Goal: Task Accomplishment & Management: Use online tool/utility

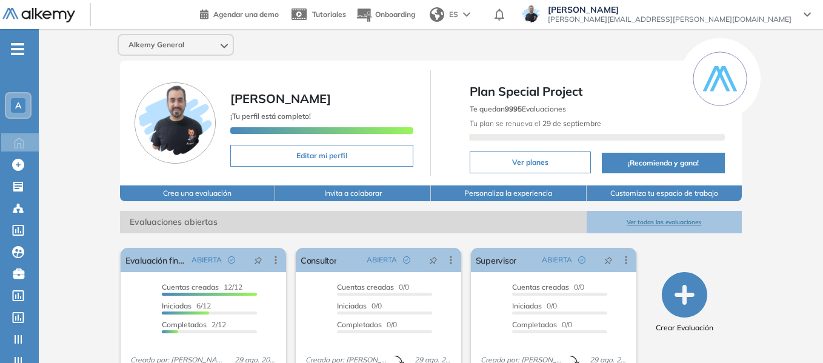
click at [13, 113] on div "A" at bounding box center [18, 105] width 24 height 24
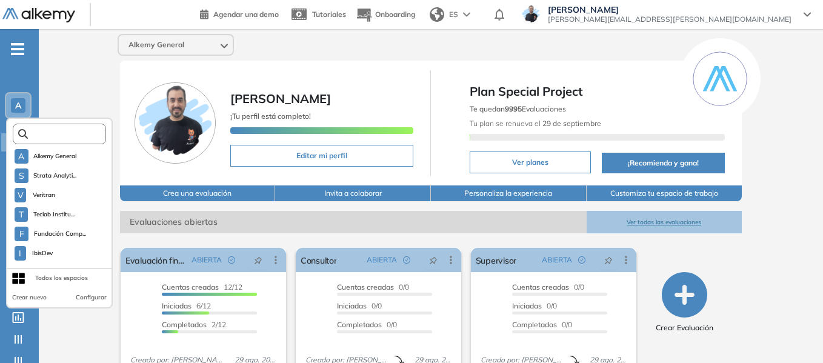
click at [55, 134] on input "text" at bounding box center [63, 134] width 70 height 9
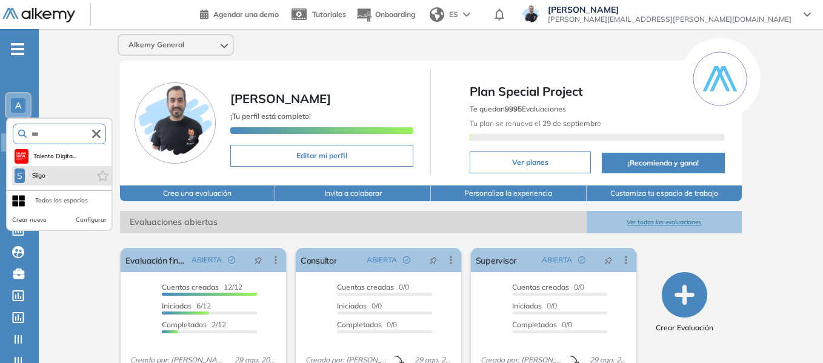
type input "***"
click at [49, 170] on li "S Siigo" at bounding box center [61, 175] width 99 height 19
click at [45, 178] on span "Siigo" at bounding box center [39, 176] width 18 height 10
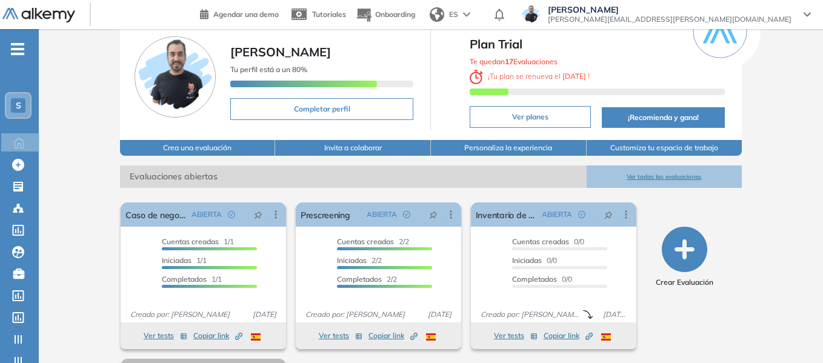
scroll to position [201, 0]
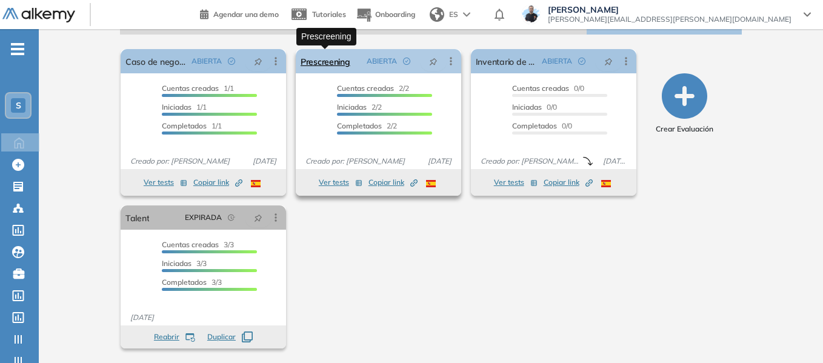
click at [334, 67] on link "Prescreening" at bounding box center [326, 61] width 50 height 24
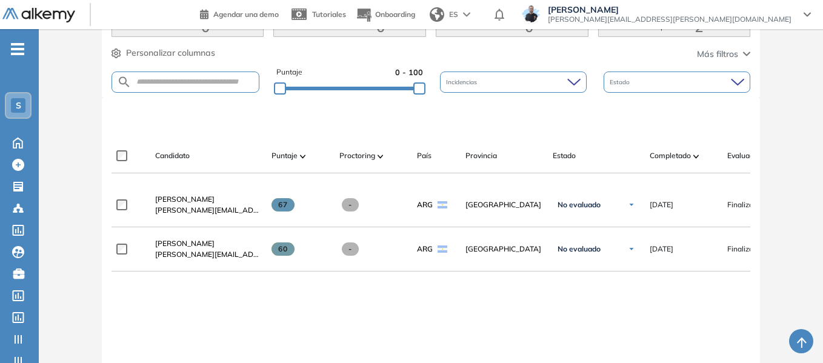
scroll to position [303, 0]
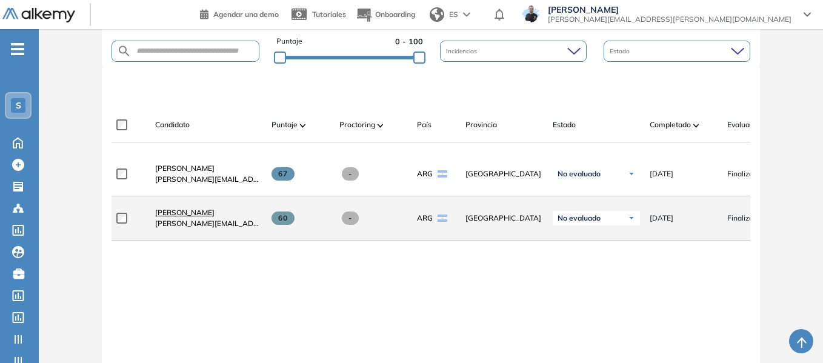
click at [201, 217] on span "[PERSON_NAME]" at bounding box center [184, 212] width 59 height 9
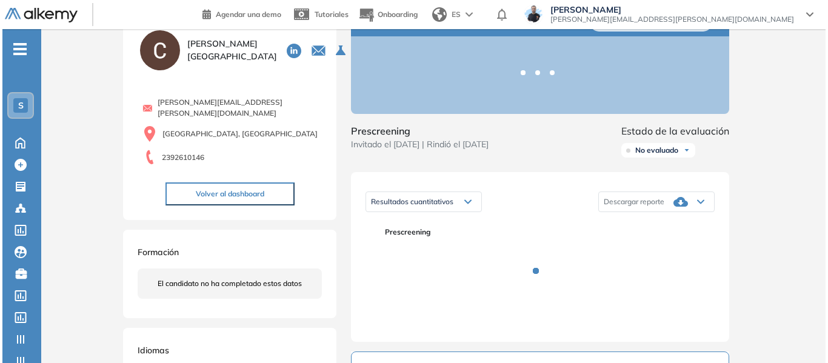
scroll to position [182, 0]
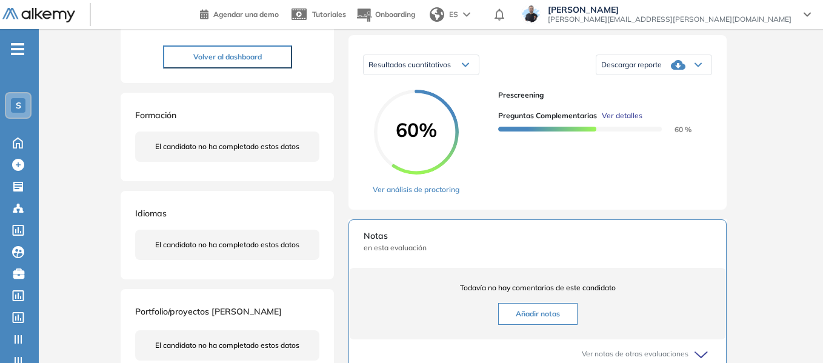
click at [622, 121] on span "Ver detalles" at bounding box center [622, 115] width 41 height 11
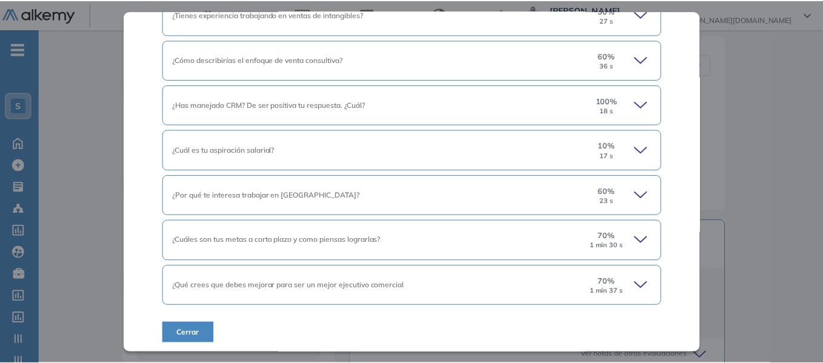
scroll to position [557, 0]
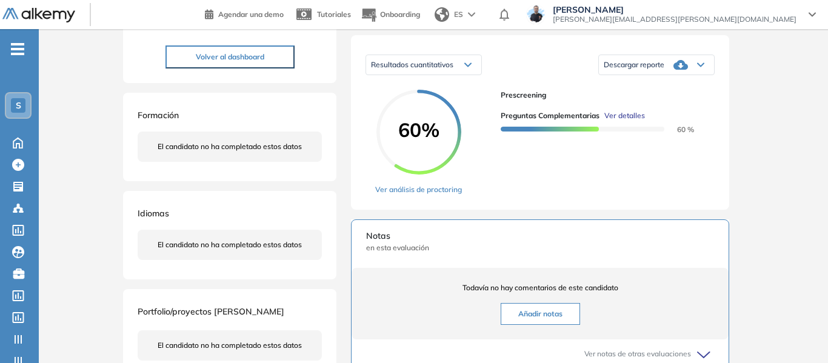
click at [777, 113] on div "Inicio Alkymetrics Evaluaciones Dashboard Candidato Preguntas complementarias P…" at bounding box center [433, 240] width 789 height 786
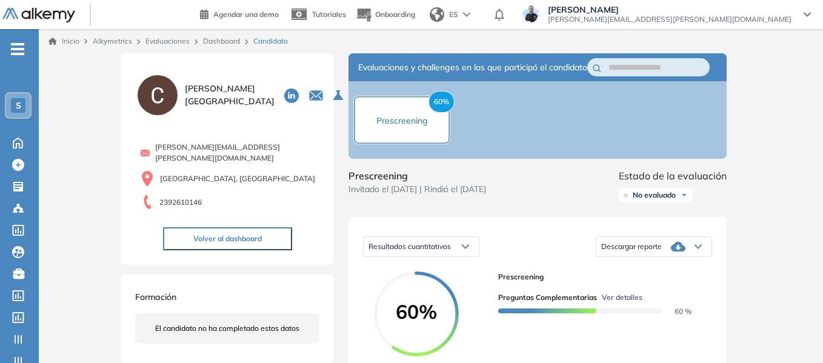
click at [703, 259] on div "Descargar reporte" at bounding box center [654, 247] width 115 height 24
click at [659, 267] on li "Descargar informe completo" at bounding box center [647, 261] width 90 height 12
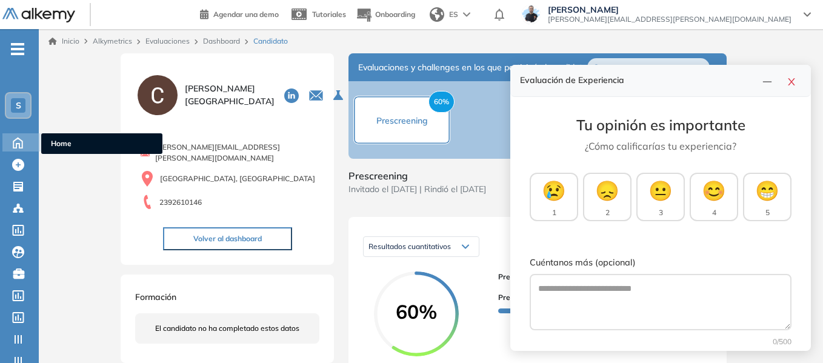
click at [52, 141] on span "Home" at bounding box center [102, 143] width 102 height 11
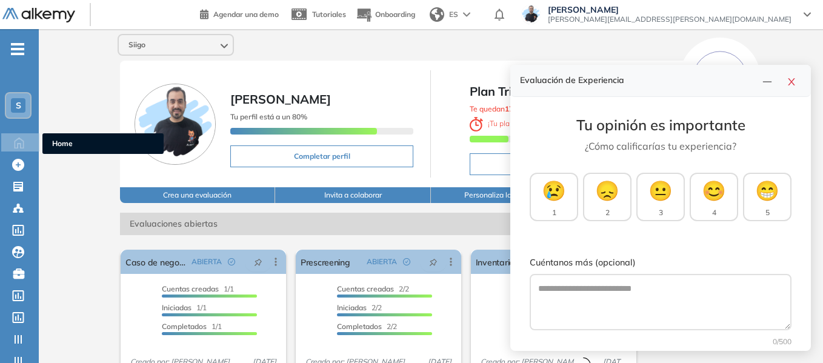
drag, startPoint x: 52, startPoint y: 141, endPoint x: 0, endPoint y: -45, distance: 193.9
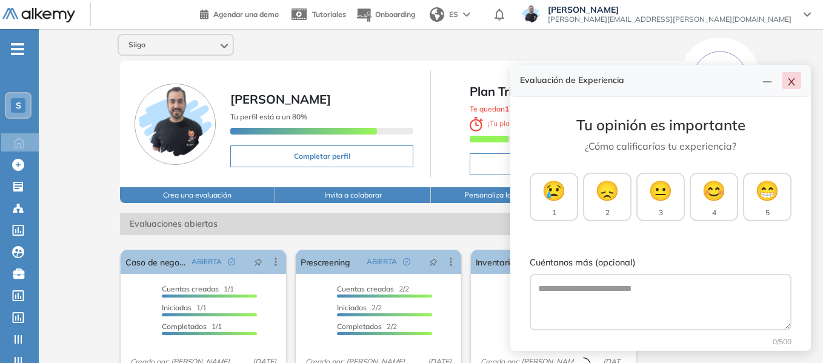
drag, startPoint x: 0, startPoint y: -45, endPoint x: 791, endPoint y: 84, distance: 801.8
click at [791, 84] on icon "close" at bounding box center [792, 82] width 10 height 10
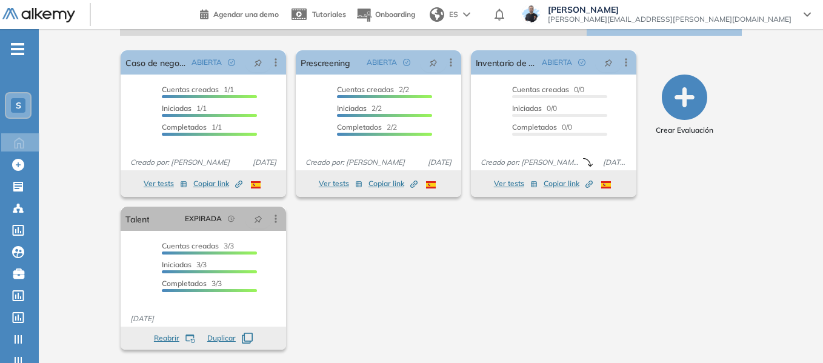
scroll to position [201, 0]
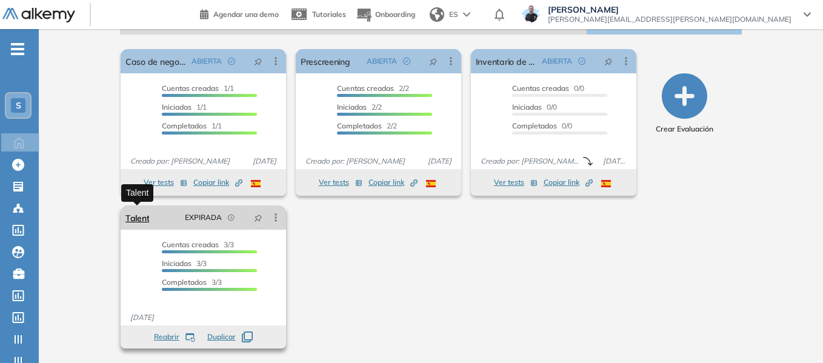
click at [139, 218] on link "Talent" at bounding box center [138, 218] width 24 height 24
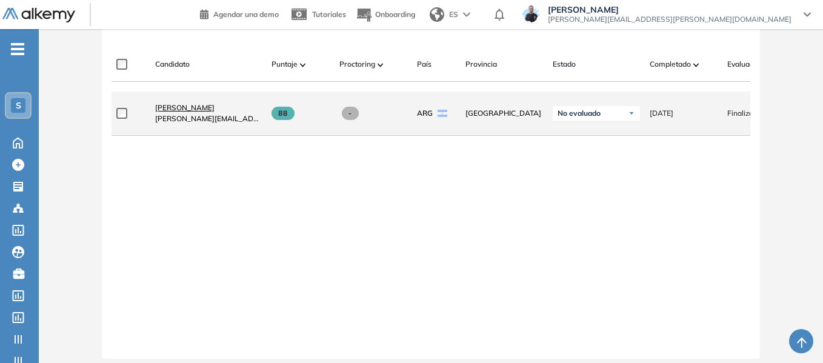
click at [196, 112] on span "[PERSON_NAME]" at bounding box center [184, 107] width 59 height 9
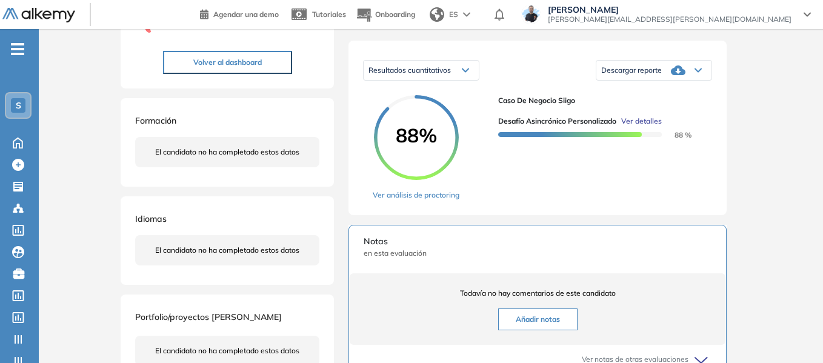
scroll to position [182, 0]
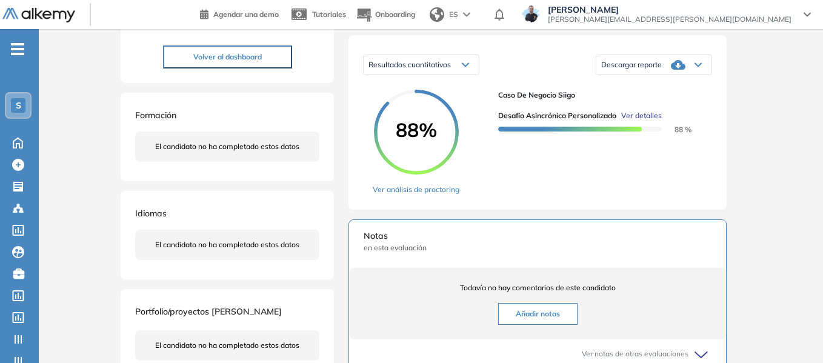
click at [698, 77] on div "Descargar reporte" at bounding box center [654, 65] width 115 height 24
click at [668, 85] on li "Descargar informe completo" at bounding box center [647, 79] width 90 height 12
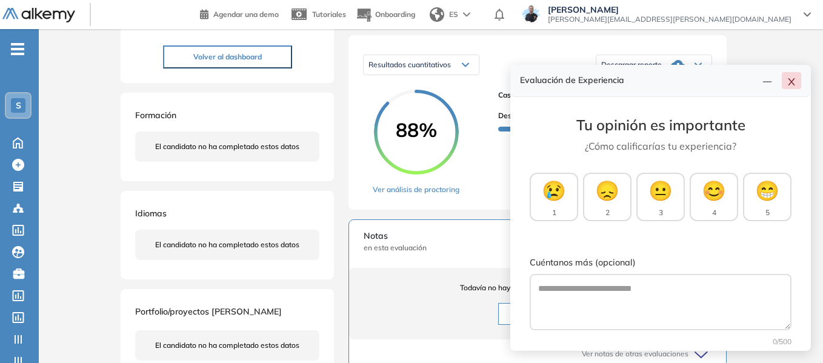
click at [794, 82] on icon "close" at bounding box center [792, 82] width 10 height 10
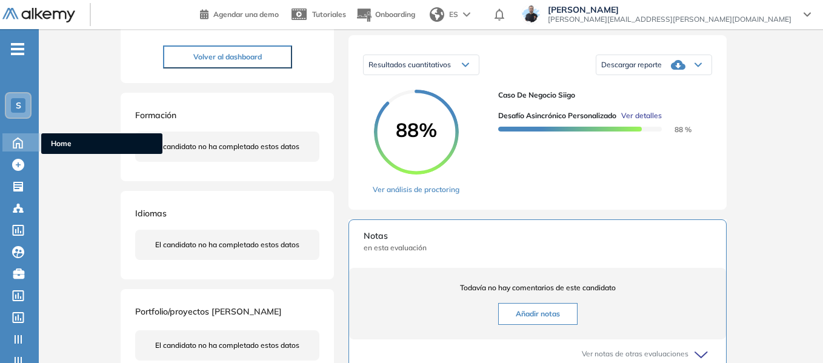
click at [19, 146] on icon at bounding box center [17, 143] width 9 height 10
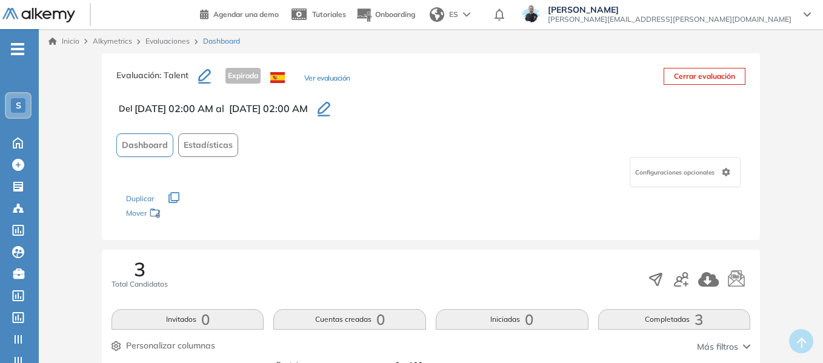
click at [324, 81] on button "Ver evaluación" at bounding box center [327, 79] width 46 height 13
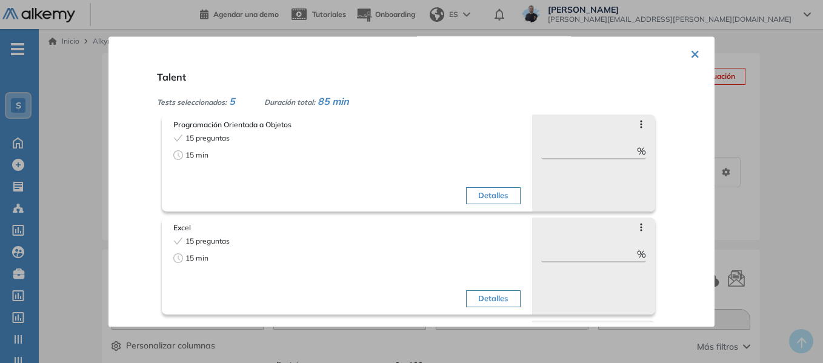
click at [693, 56] on button "×" at bounding box center [696, 53] width 10 height 24
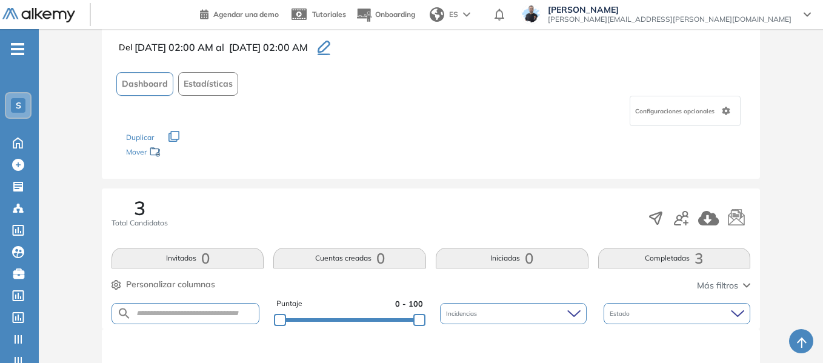
scroll to position [61, 0]
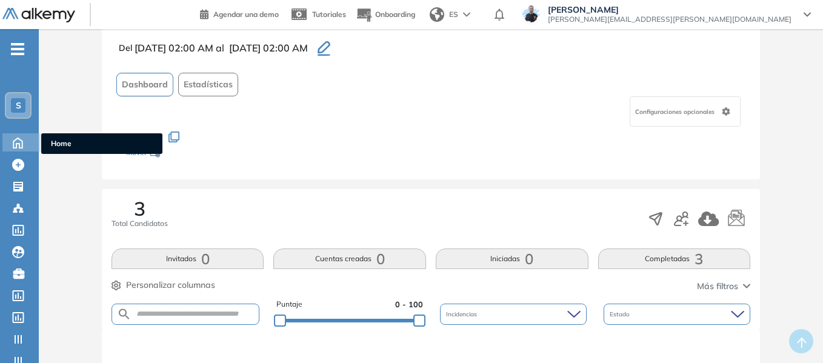
click at [62, 142] on span "Home" at bounding box center [102, 143] width 102 height 11
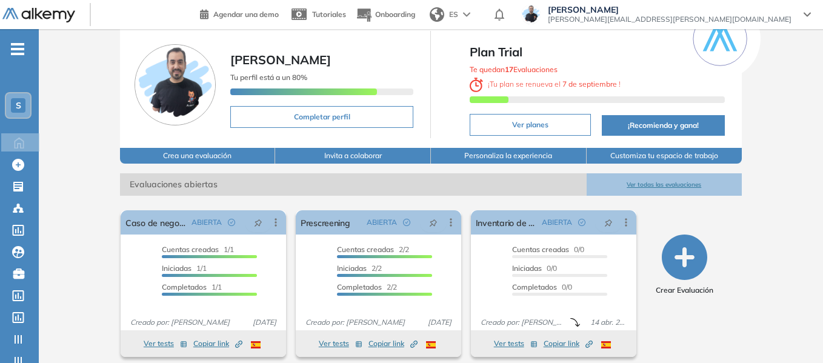
scroll to position [61, 0]
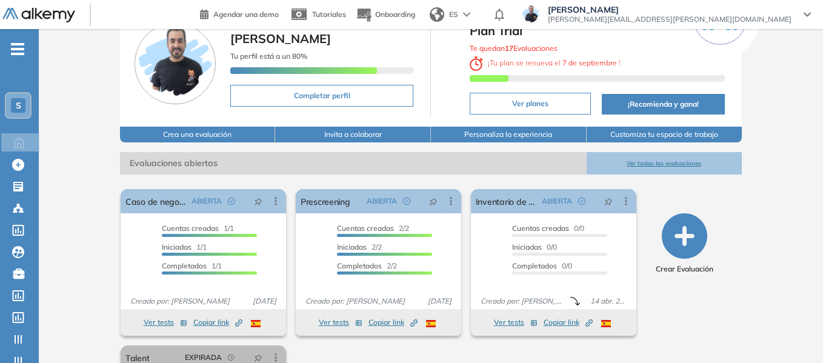
click at [21, 110] on div "S" at bounding box center [18, 105] width 15 height 15
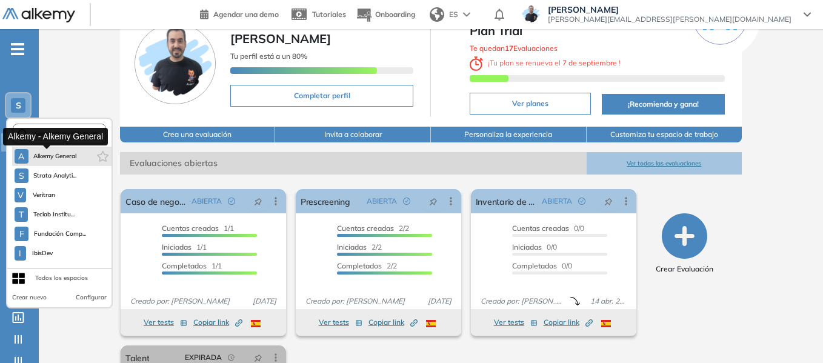
click at [43, 154] on span "Alkemy General" at bounding box center [55, 157] width 44 height 10
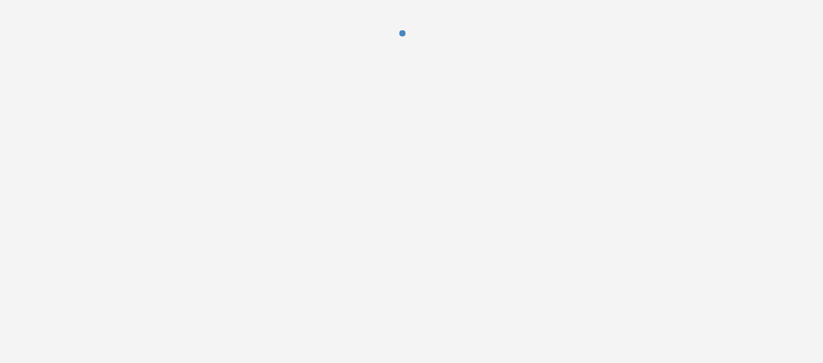
scroll to position [0, 0]
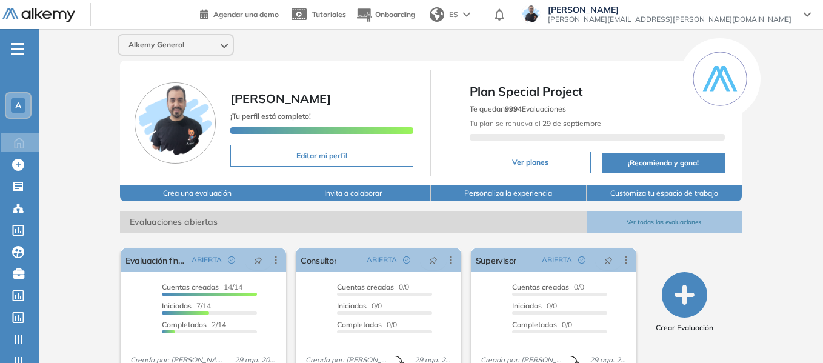
scroll to position [61, 0]
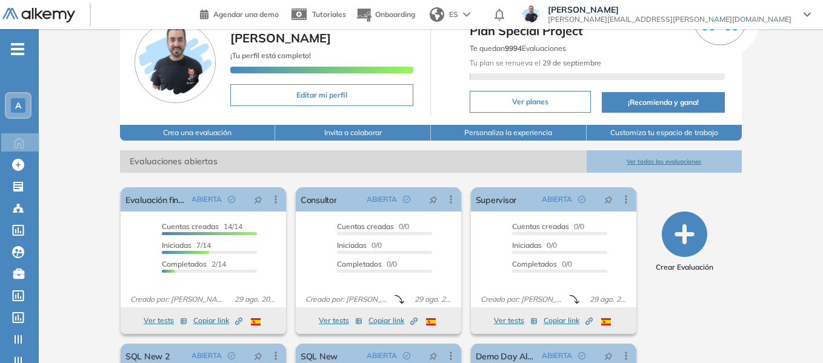
click at [24, 47] on span "-" at bounding box center [17, 48] width 13 height 10
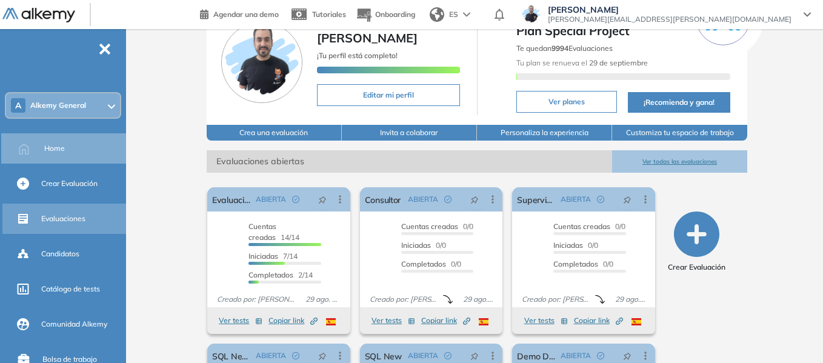
click at [61, 216] on span "Evaluaciones" at bounding box center [63, 218] width 44 height 11
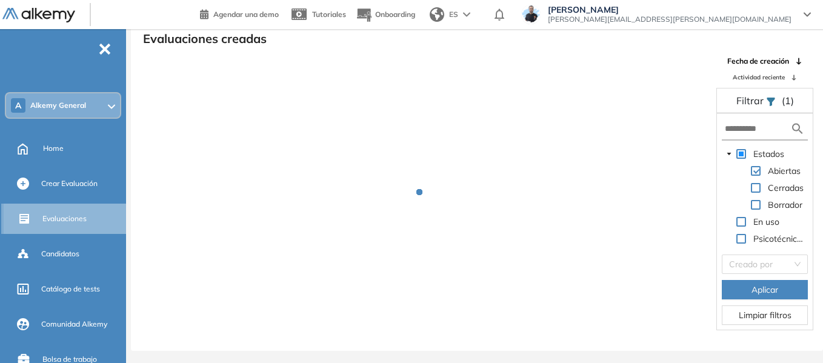
scroll to position [29, 0]
click at [750, 130] on input "text" at bounding box center [757, 128] width 65 height 13
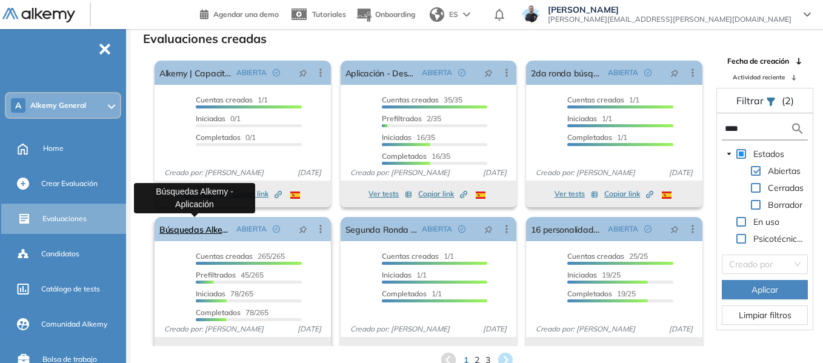
type input "****"
click at [195, 233] on link "Búsquedas Alkemy - Aplicación" at bounding box center [195, 229] width 72 height 24
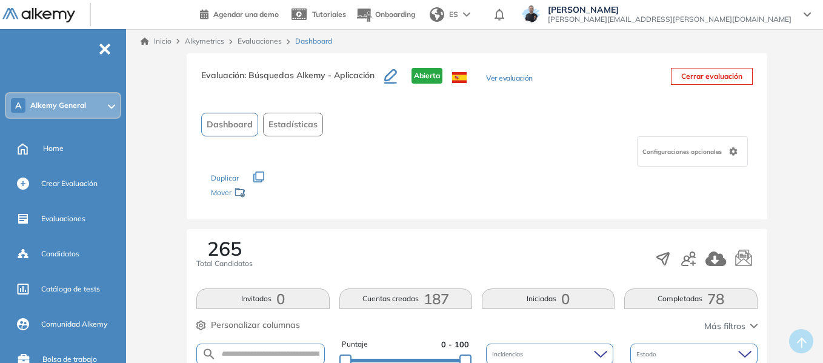
click at [303, 128] on span "Estadísticas" at bounding box center [293, 124] width 49 height 13
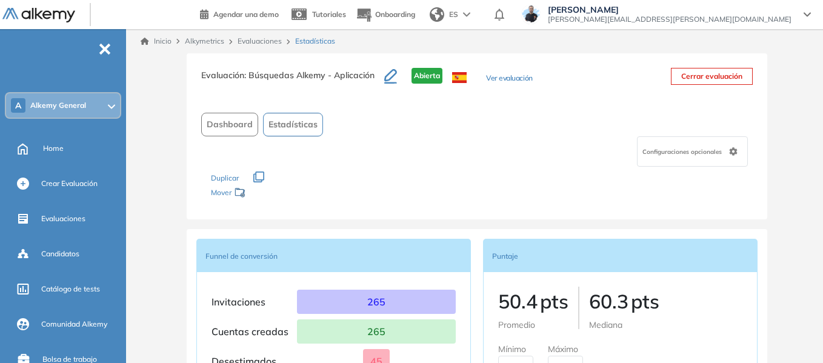
click at [240, 132] on button "Dashboard" at bounding box center [229, 125] width 57 height 24
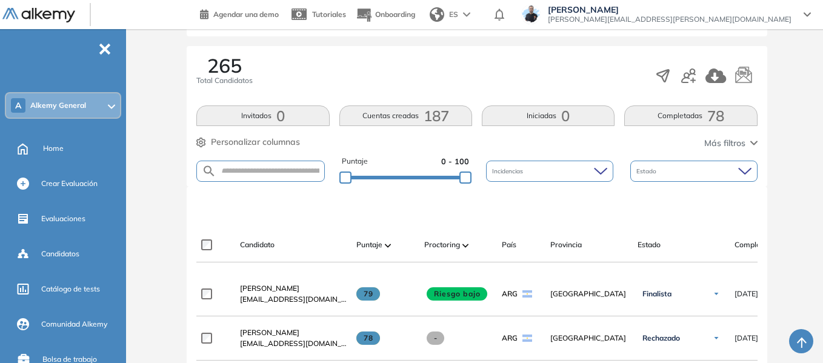
scroll to position [303, 0]
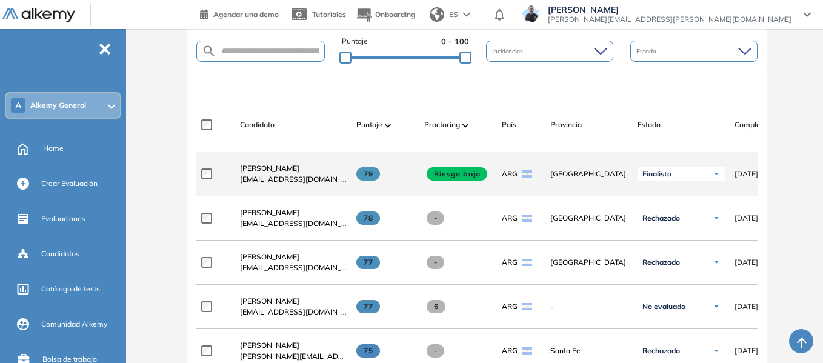
click at [253, 174] on link "Stefano Trento" at bounding box center [293, 168] width 107 height 11
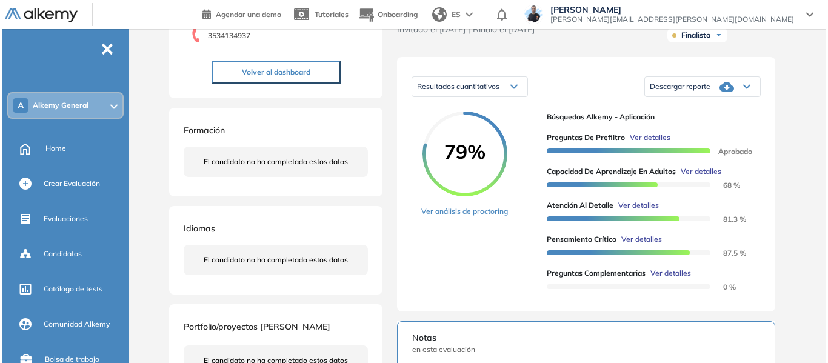
scroll to position [182, 0]
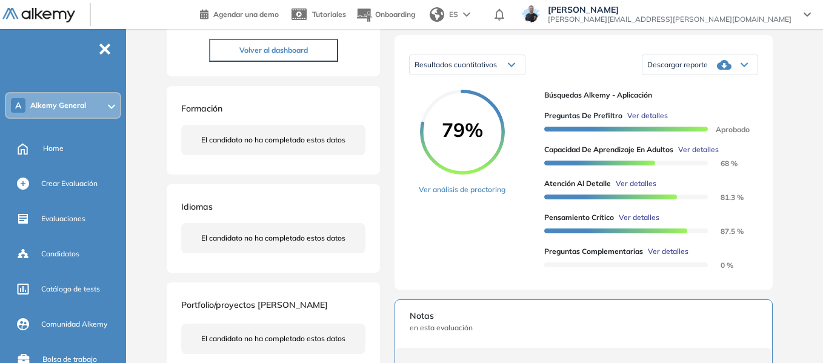
click at [714, 155] on span "Ver detalles" at bounding box center [699, 149] width 41 height 11
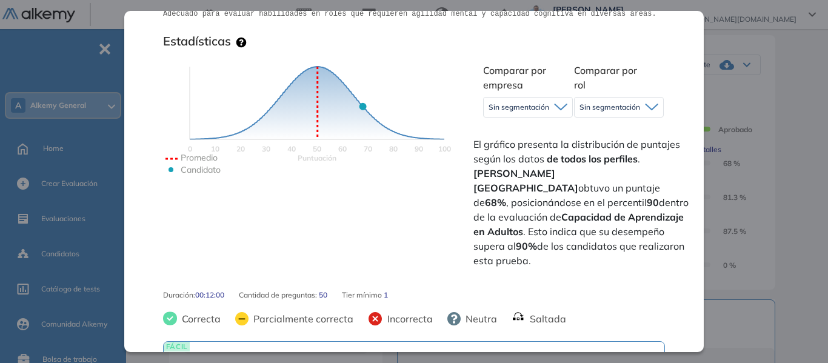
scroll to position [303, 0]
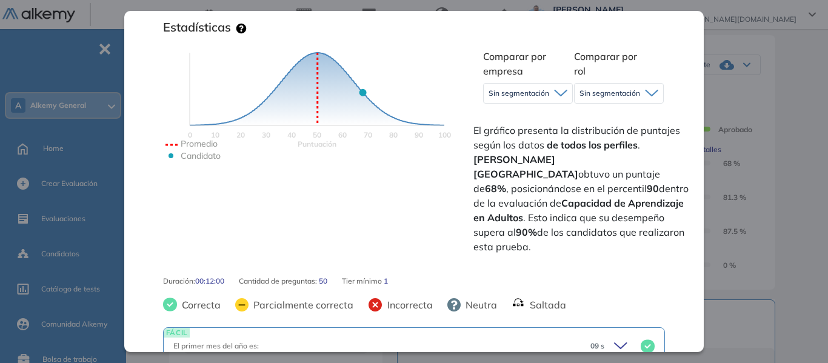
click at [522, 93] on span "Sin segmentación" at bounding box center [519, 94] width 61 height 10
click at [468, 93] on div "Puntuación 0 10 20 30 40 50 60 70 80 90 100 Promedio Candidato" at bounding box center [317, 150] width 308 height 212
click at [535, 98] on span "Sin segmentación" at bounding box center [519, 94] width 61 height 10
click at [613, 98] on span "Sin segmentación" at bounding box center [610, 94] width 61 height 10
click at [514, 125] on span "El gráfico presenta la distribución de puntajes según los datos de todos los pe…" at bounding box center [583, 188] width 218 height 131
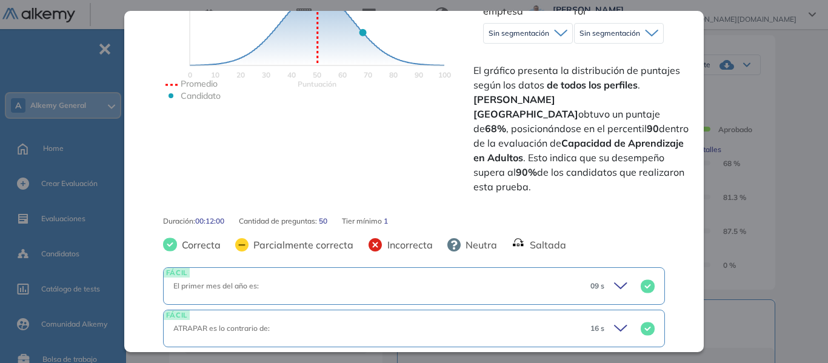
scroll to position [364, 0]
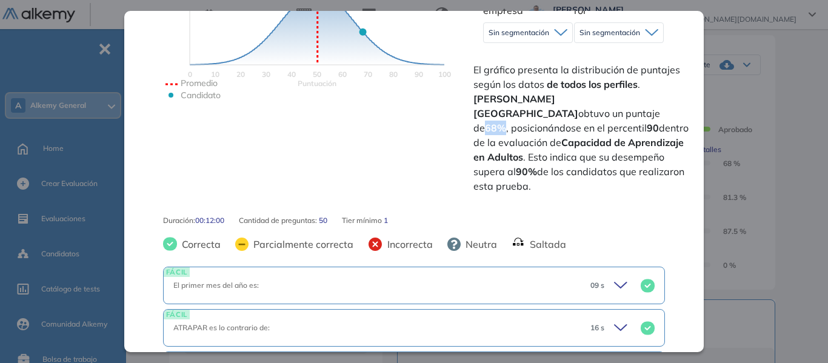
drag, startPoint x: 603, startPoint y: 99, endPoint x: 618, endPoint y: 99, distance: 15.2
click at [506, 122] on strong "68%" at bounding box center [495, 128] width 21 height 12
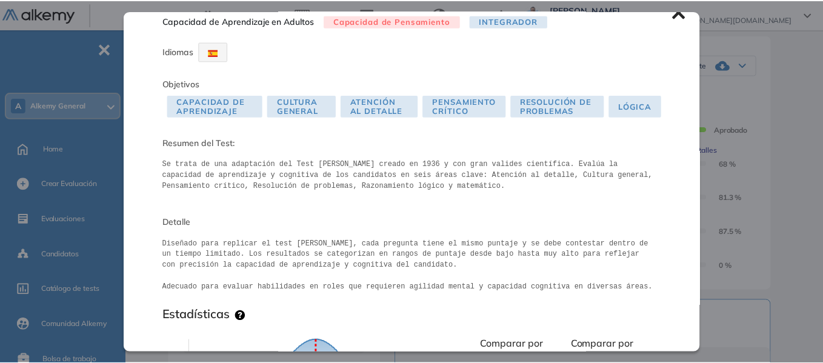
scroll to position [0, 0]
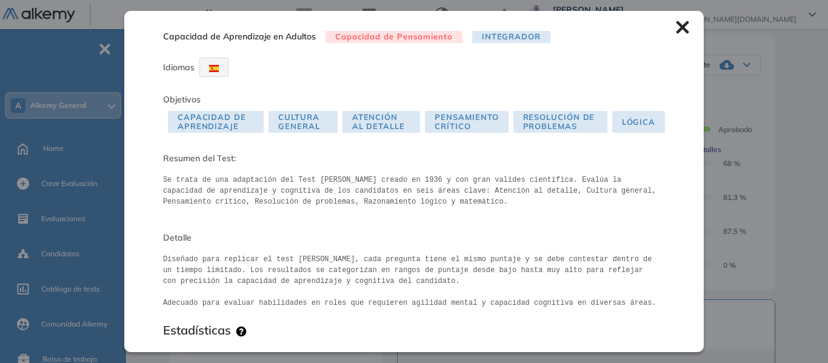
click at [676, 24] on icon at bounding box center [682, 27] width 13 height 13
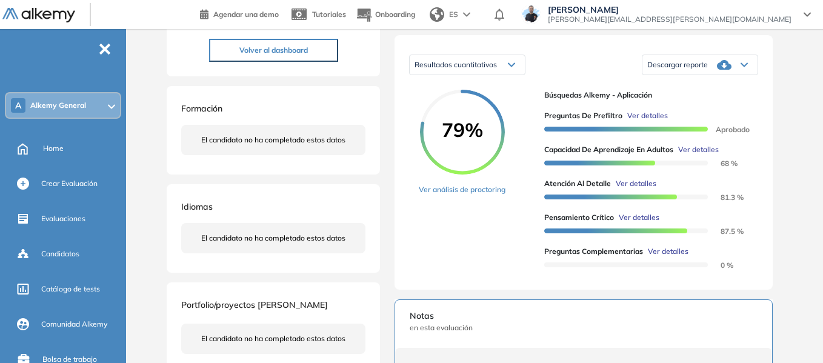
click at [74, 103] on span "Alkemy General" at bounding box center [58, 106] width 56 height 10
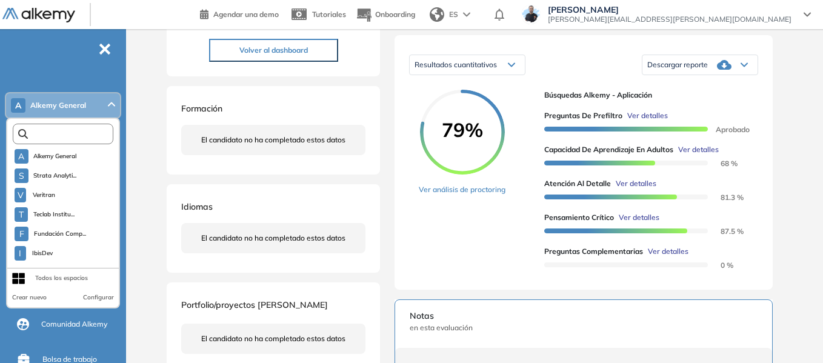
click at [63, 136] on input "text" at bounding box center [66, 134] width 76 height 9
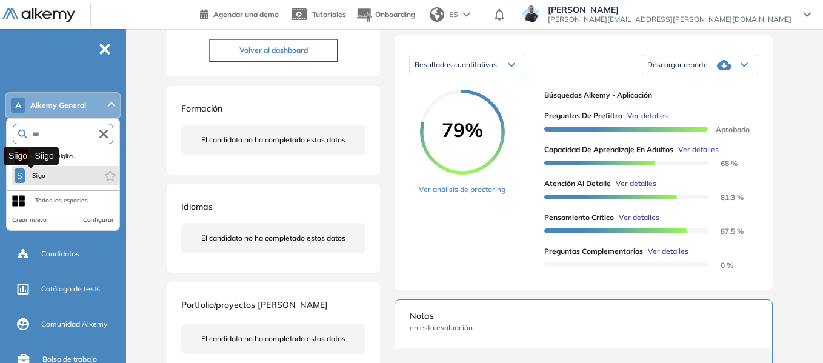
type input "***"
click at [43, 176] on span "Siigo" at bounding box center [39, 176] width 18 height 10
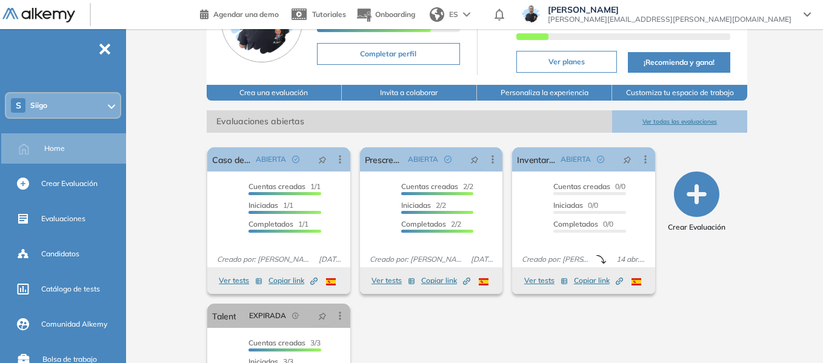
scroll to position [121, 0]
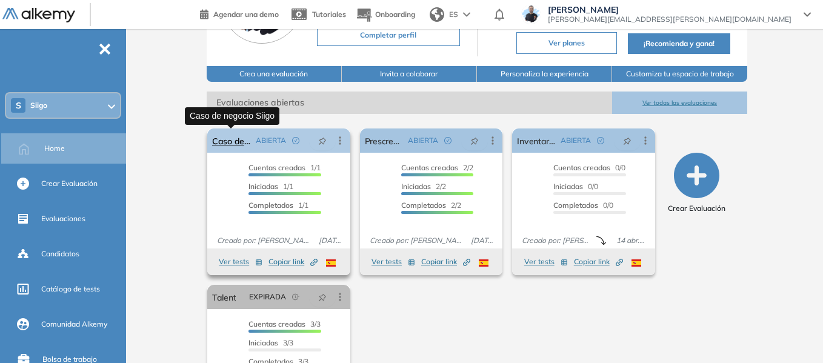
click at [225, 146] on link "Caso de negocio Siigo" at bounding box center [231, 141] width 39 height 24
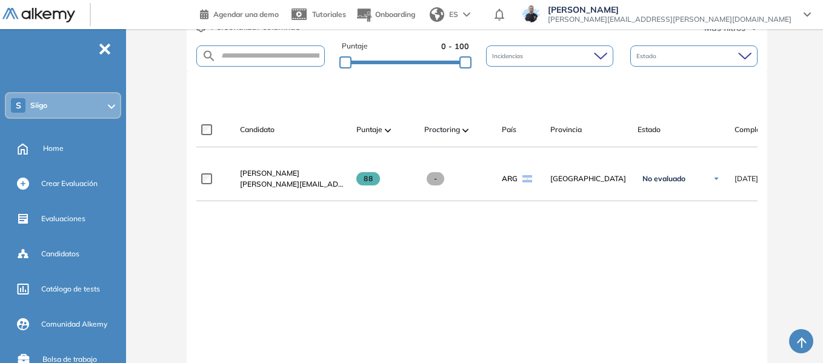
scroll to position [303, 0]
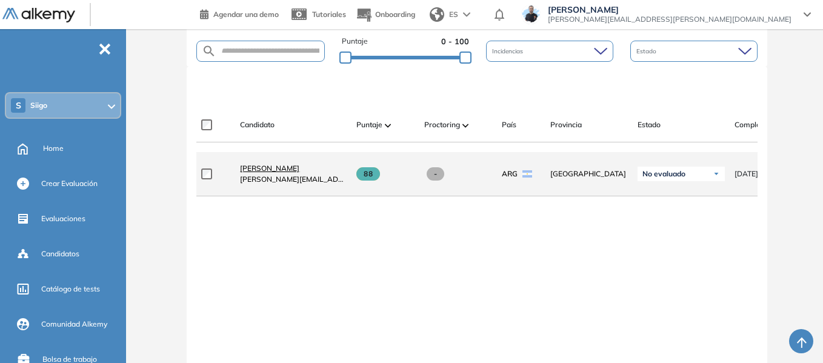
click at [278, 173] on span "[PERSON_NAME]" at bounding box center [269, 168] width 59 height 9
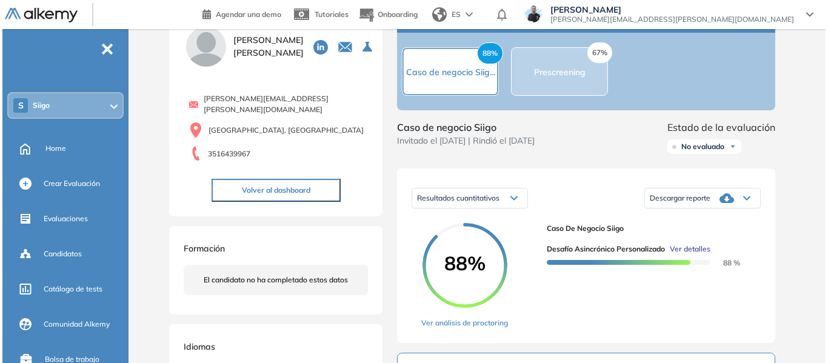
scroll to position [121, 0]
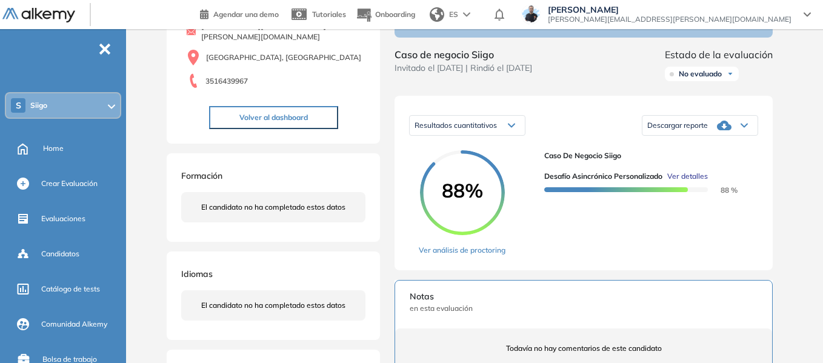
click at [705, 182] on span "Ver detalles" at bounding box center [688, 176] width 41 height 11
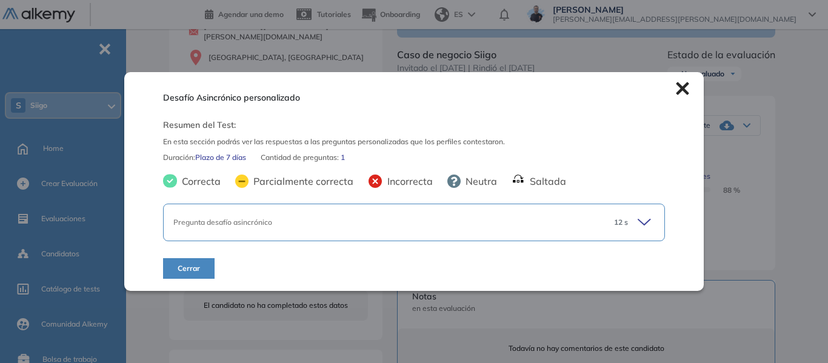
click at [641, 224] on icon at bounding box center [645, 222] width 12 height 5
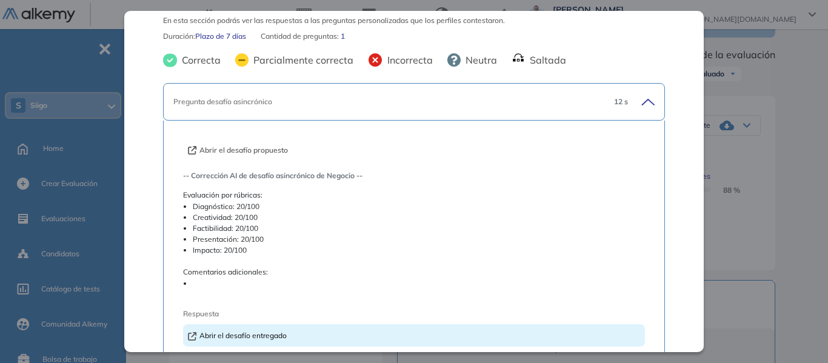
scroll to position [61, 0]
click at [280, 150] on button "Abrir el desafío propuesto" at bounding box center [238, 149] width 100 height 11
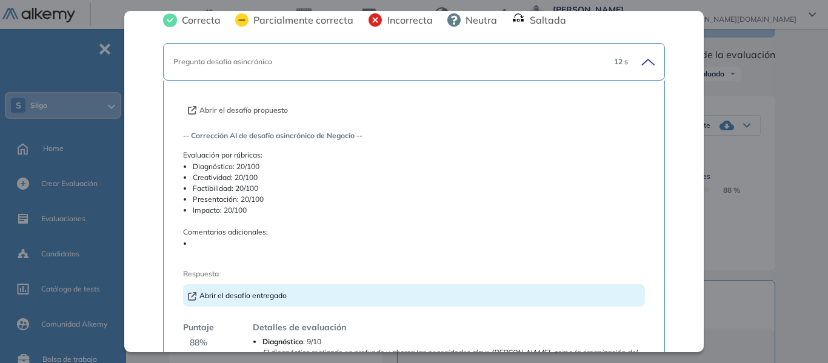
scroll to position [121, 0]
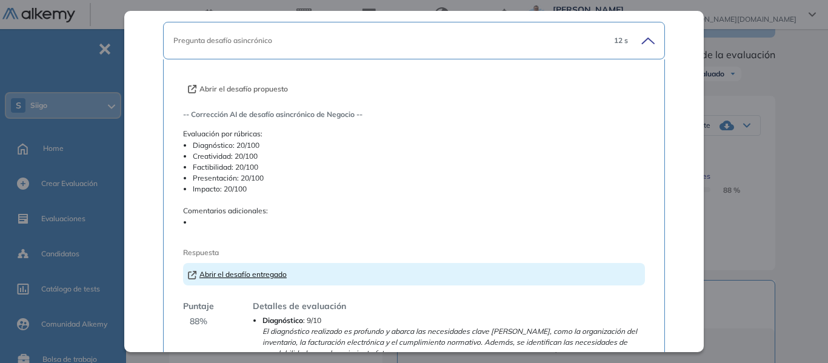
click at [243, 277] on link "Abrir el desafío entregado" at bounding box center [237, 274] width 99 height 9
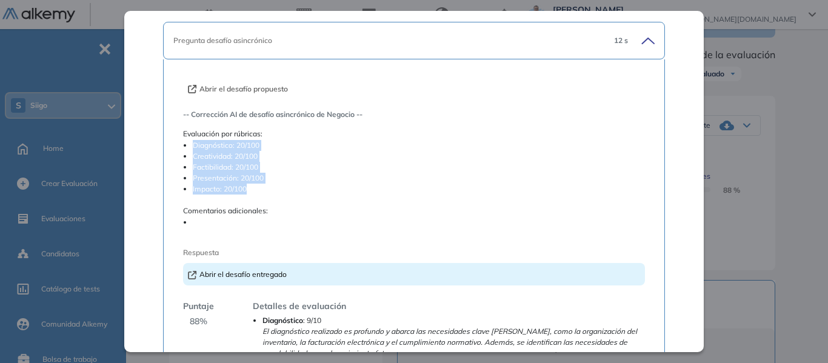
drag, startPoint x: 193, startPoint y: 146, endPoint x: 278, endPoint y: 190, distance: 95.7
click at [278, 190] on ul "Diagnóstico: 20/100 Creatividad: 20/100 Factibilidad: 20/100 Presentación: 20/1…" at bounding box center [414, 167] width 462 height 55
click at [212, 145] on li "Diagnóstico: 20/100" at bounding box center [419, 145] width 452 height 11
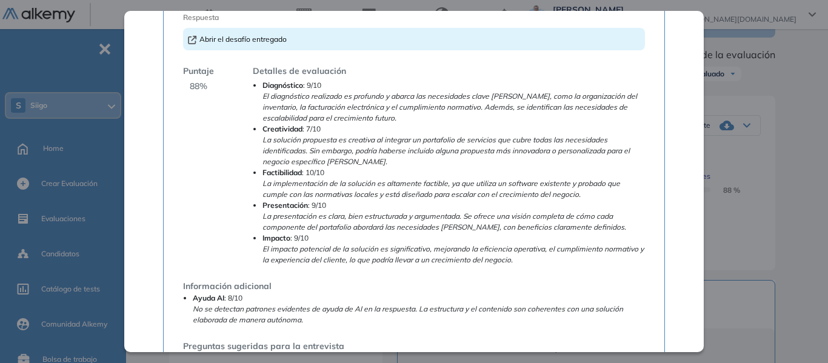
scroll to position [364, 0]
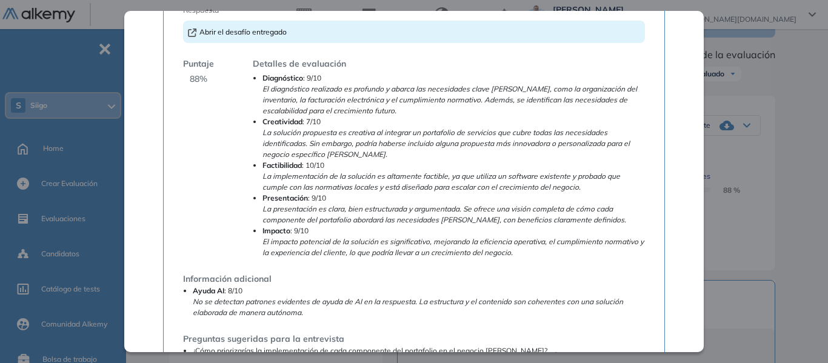
drag, startPoint x: 189, startPoint y: 77, endPoint x: 218, endPoint y: 76, distance: 29.1
click at [218, 76] on div "Puntaje 88 % Detalles de evaluación Diagnóstico : 9/10 El diagnóstico realizado…" at bounding box center [414, 158] width 462 height 201
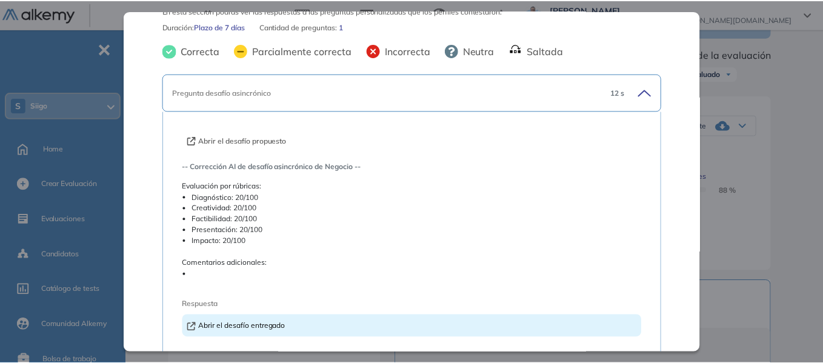
scroll to position [0, 0]
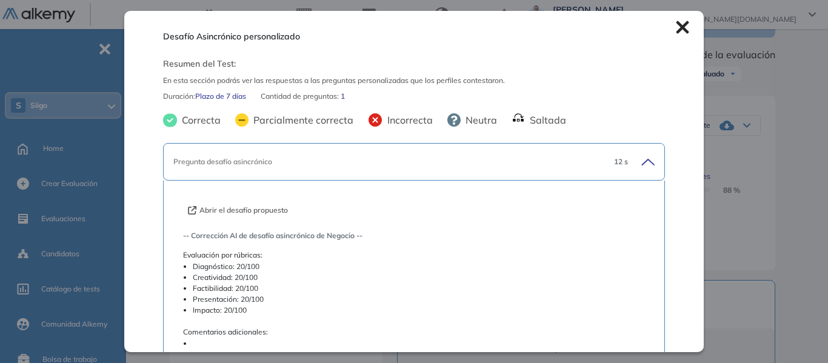
click at [676, 25] on icon at bounding box center [682, 27] width 13 height 13
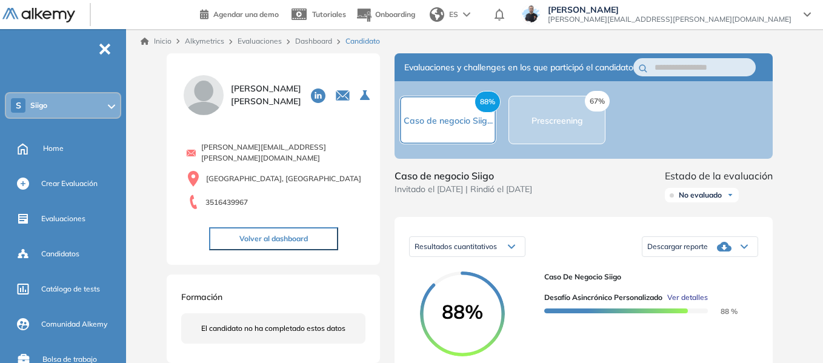
click at [313, 38] on link "Dashboard" at bounding box center [313, 40] width 37 height 9
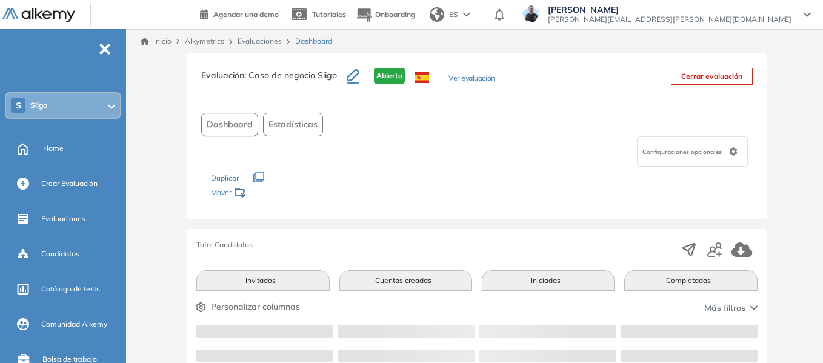
click at [267, 41] on link "Evaluaciones" at bounding box center [260, 40] width 44 height 9
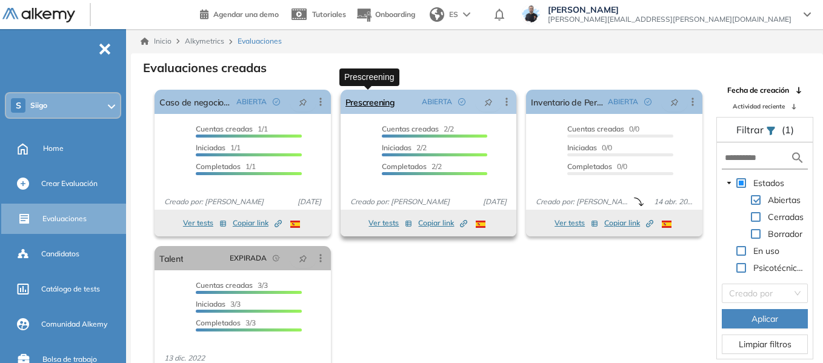
click at [372, 102] on link "Prescreening" at bounding box center [371, 102] width 50 height 24
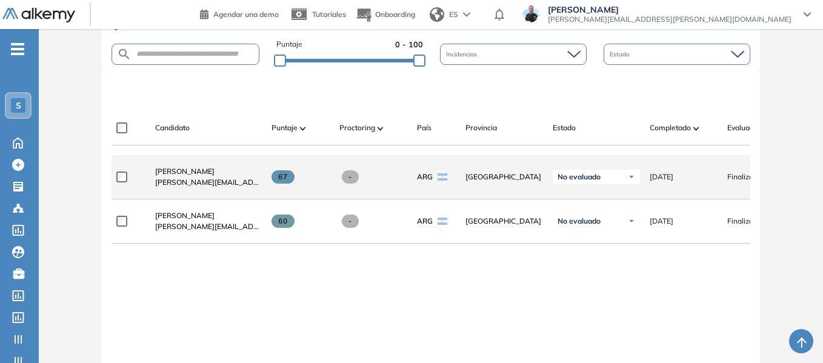
scroll to position [303, 0]
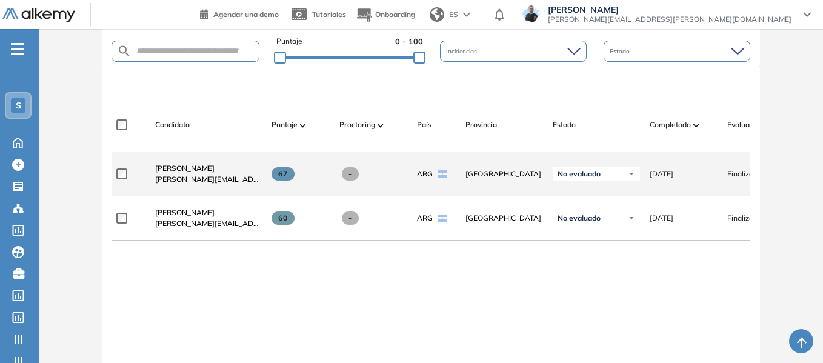
click at [192, 173] on span "[PERSON_NAME]" at bounding box center [184, 168] width 59 height 9
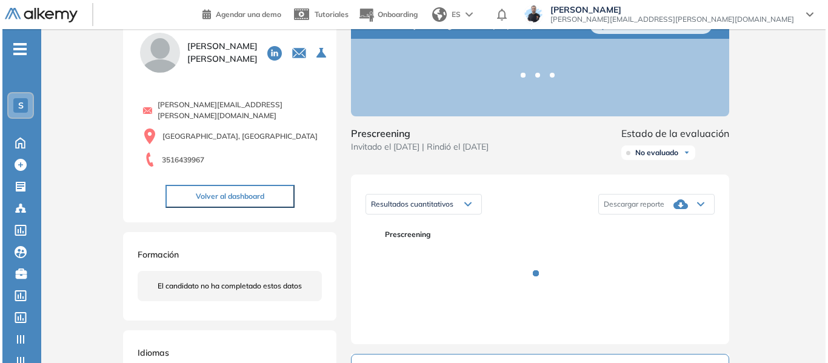
scroll to position [182, 0]
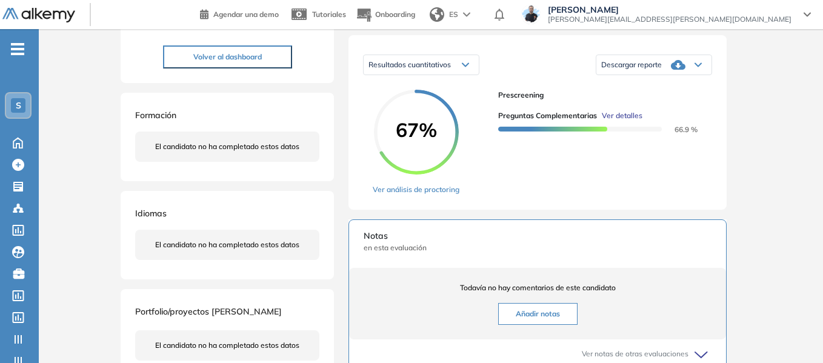
click at [621, 121] on span "Ver detalles" at bounding box center [622, 115] width 41 height 11
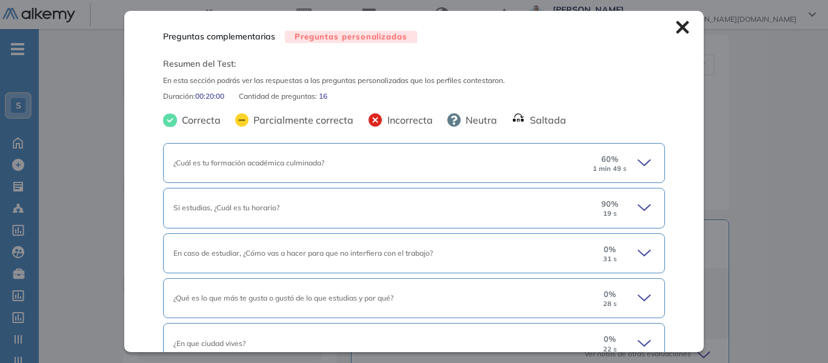
click at [639, 163] on icon at bounding box center [645, 162] width 12 height 5
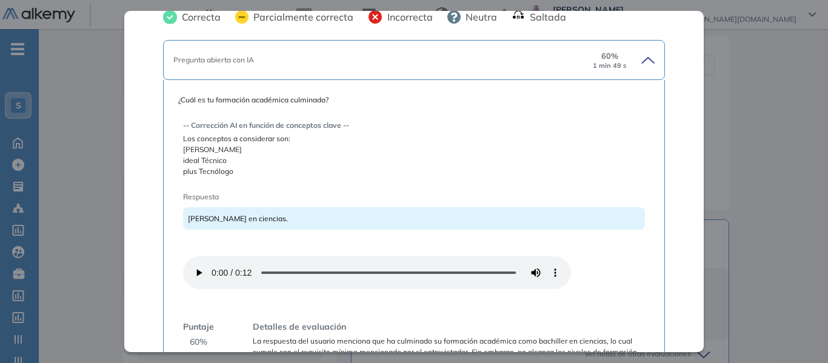
scroll to position [121, 0]
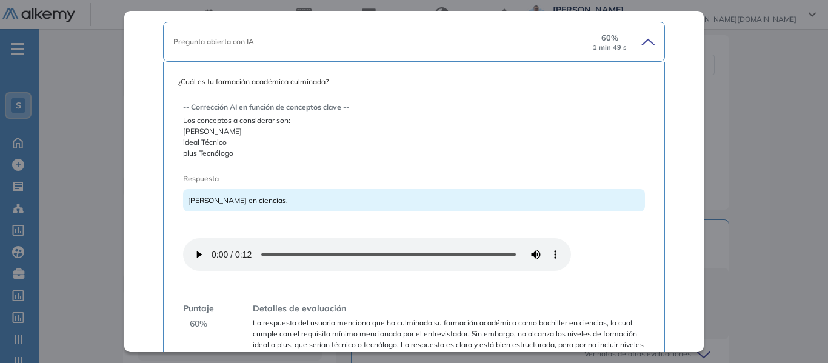
drag, startPoint x: 183, startPoint y: 132, endPoint x: 245, endPoint y: 159, distance: 68.2
click at [245, 159] on span "[PERSON_NAME] ideal Técnico plus Tecnólogo" at bounding box center [414, 142] width 462 height 33
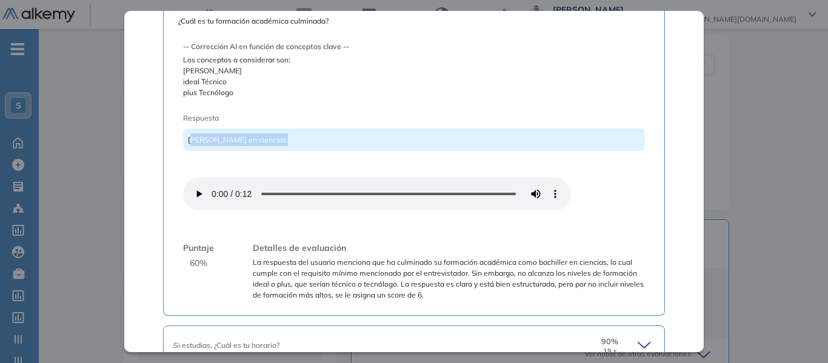
drag, startPoint x: 192, startPoint y: 144, endPoint x: 290, endPoint y: 130, distance: 99.3
click at [290, 130] on div "[PERSON_NAME] en ciencias." at bounding box center [414, 140] width 462 height 22
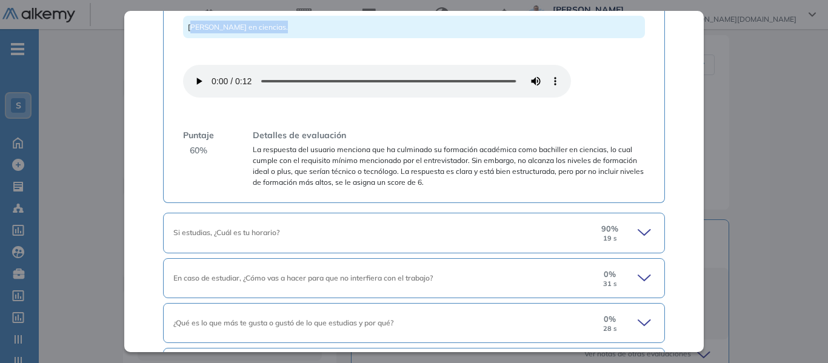
scroll to position [303, 0]
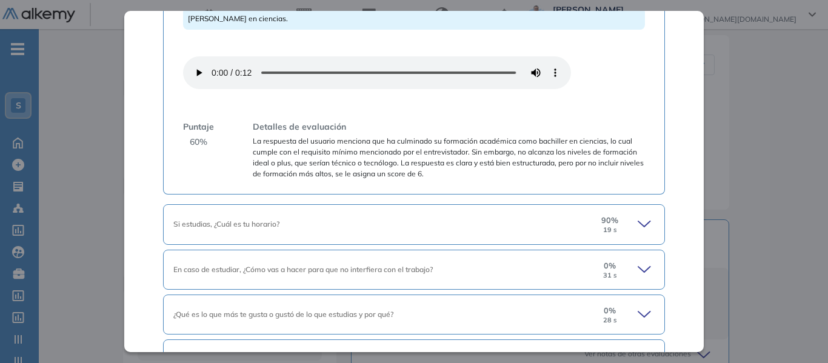
drag, startPoint x: 207, startPoint y: 141, endPoint x: 247, endPoint y: 139, distance: 39.5
click at [242, 139] on div "Puntaje 60 % Detalles de evaluación La respuesta del usuario menciona que ha cu…" at bounding box center [414, 150] width 462 height 59
click at [286, 132] on span "Detalles de evaluación" at bounding box center [299, 127] width 93 height 13
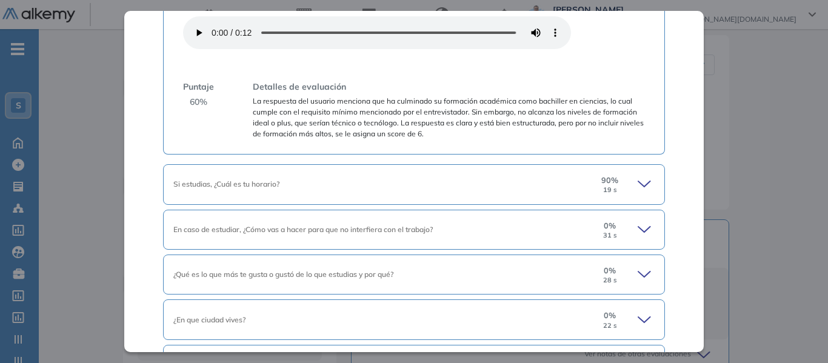
scroll to position [364, 0]
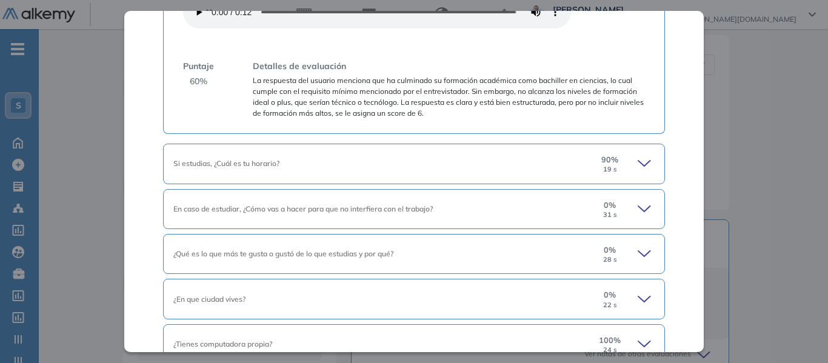
click at [641, 156] on icon at bounding box center [646, 163] width 17 height 17
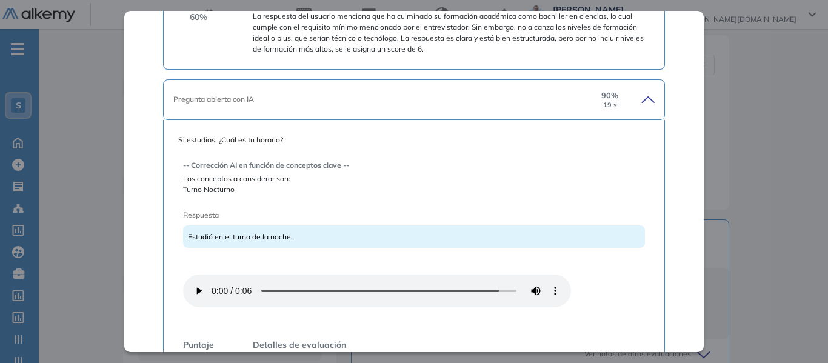
scroll to position [485, 0]
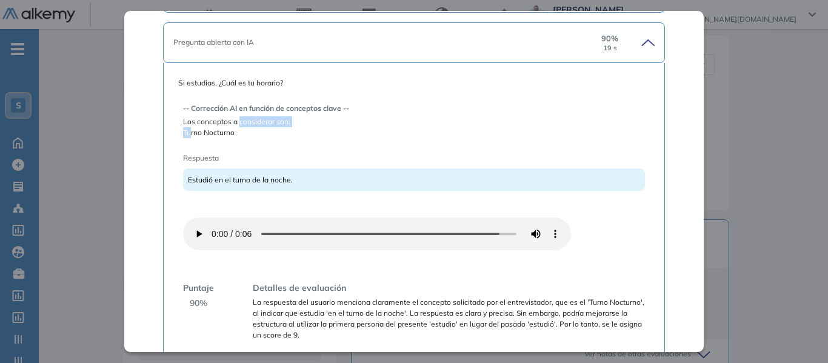
drag, startPoint x: 190, startPoint y: 135, endPoint x: 240, endPoint y: 123, distance: 51.0
click at [238, 124] on div "-- Corrección AI en función de conceptos clave -- Los conceptos a considerar so…" at bounding box center [414, 120] width 462 height 35
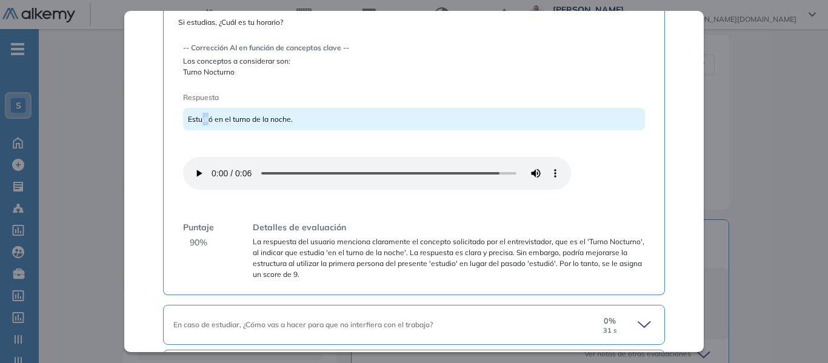
click at [208, 121] on span "Estudió en el turno de la noche." at bounding box center [240, 119] width 105 height 9
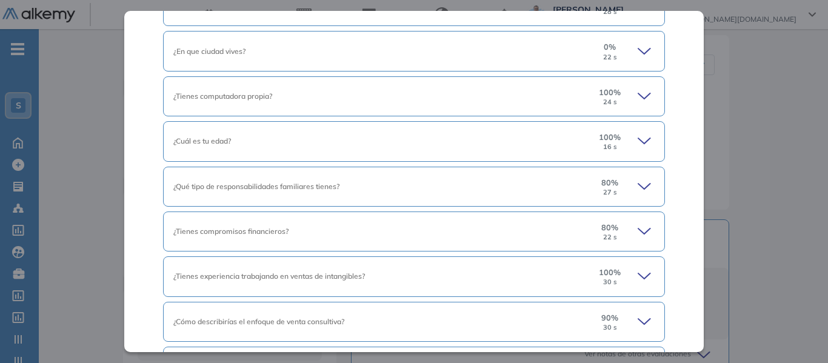
scroll to position [849, 0]
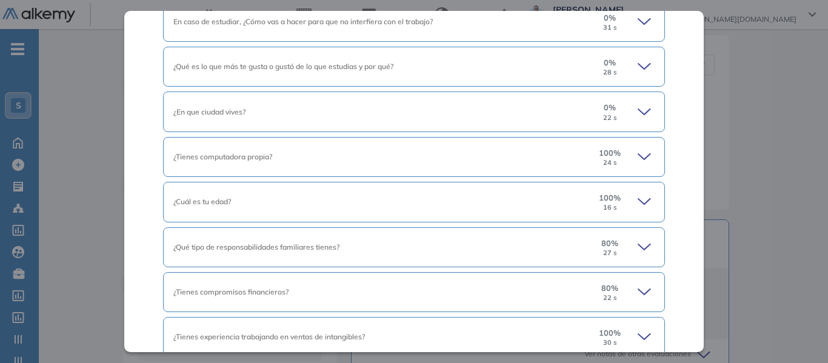
click at [639, 110] on icon at bounding box center [645, 111] width 12 height 5
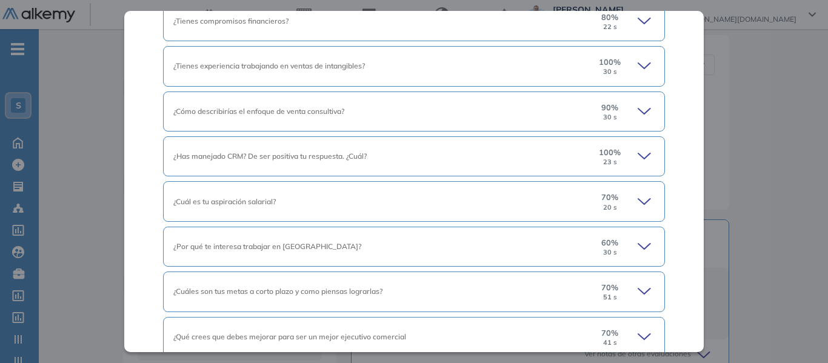
scroll to position [1395, 0]
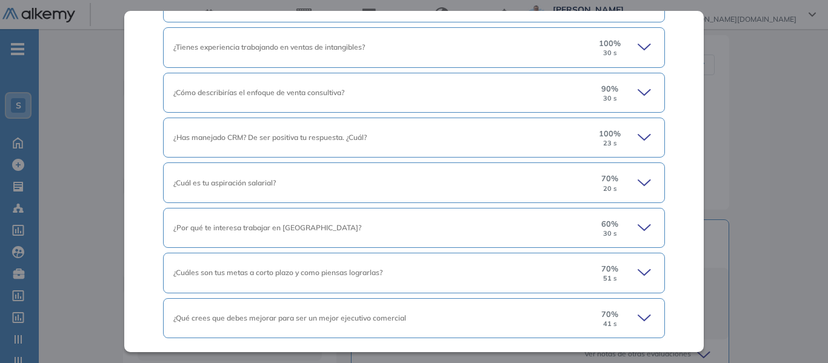
click at [642, 90] on icon at bounding box center [645, 92] width 12 height 5
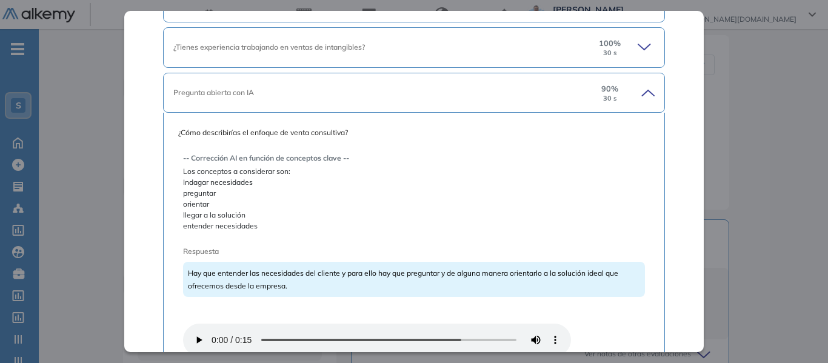
scroll to position [1455, 0]
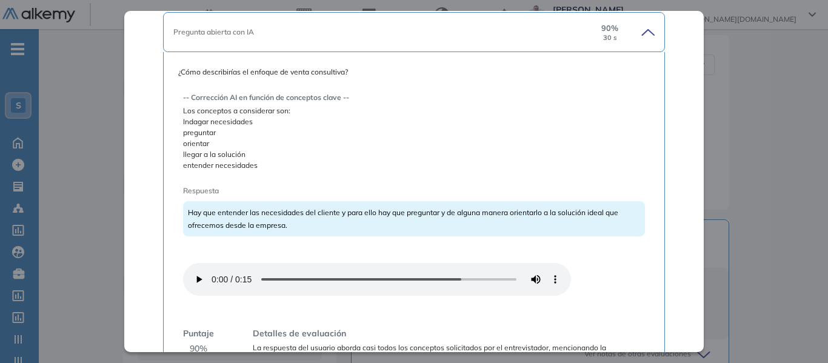
drag, startPoint x: 183, startPoint y: 122, endPoint x: 270, endPoint y: 161, distance: 95.2
click at [270, 161] on span "Indagar necesidades preguntar orientar llegar a la solución entender necesidades" at bounding box center [414, 143] width 462 height 55
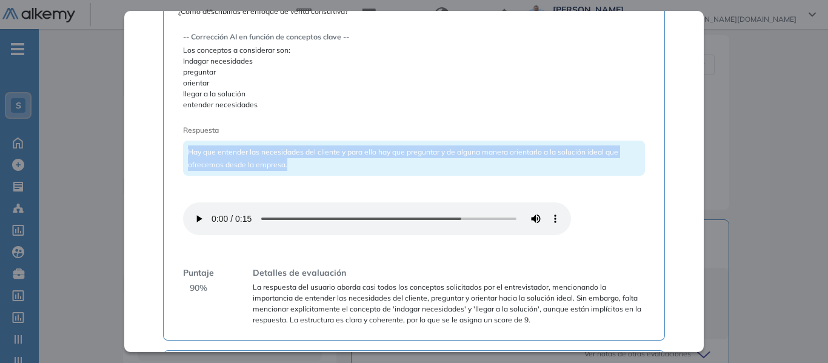
drag, startPoint x: 188, startPoint y: 153, endPoint x: 326, endPoint y: 164, distance: 138.1
click at [326, 164] on div "Hay que entender las necesidades del cliente y para ello hay que preguntar y de…" at bounding box center [414, 158] width 462 height 35
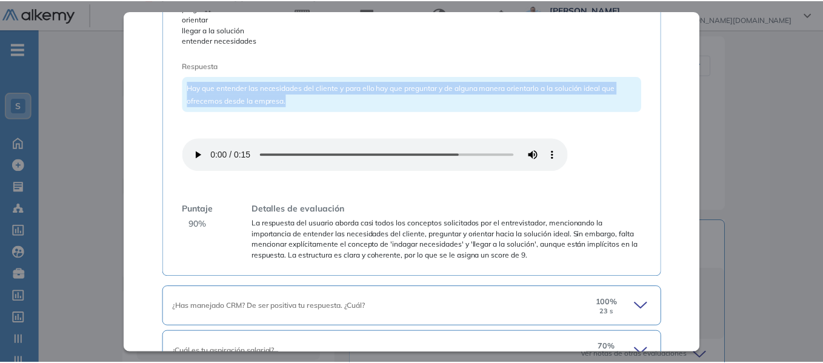
scroll to position [1637, 0]
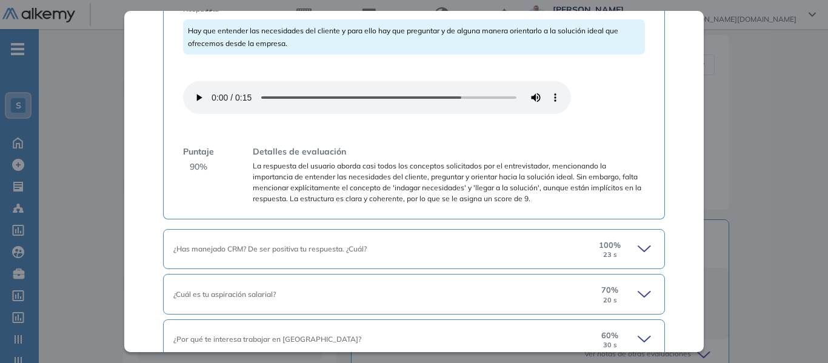
click at [196, 176] on div "Puntaje 90 %" at bounding box center [198, 175] width 31 height 59
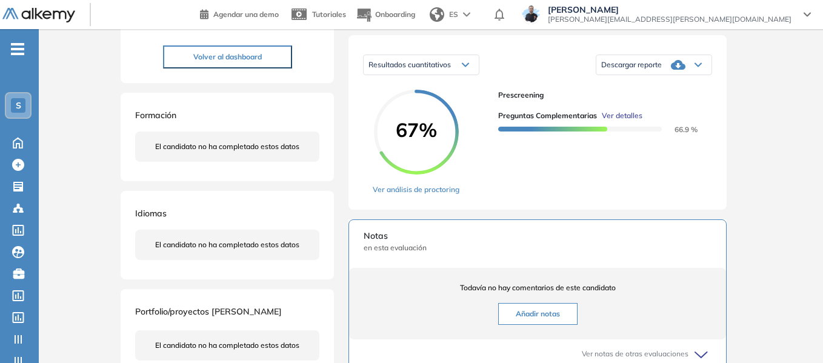
click at [773, 122] on div "Inicio Alkymetrics Evaluaciones Dashboard Candidato Preguntas complementarias P…" at bounding box center [431, 204] width 785 height 714
drag, startPoint x: 397, startPoint y: 144, endPoint x: 444, endPoint y: 135, distance: 48.8
click at [444, 135] on span "67%" at bounding box center [416, 129] width 85 height 19
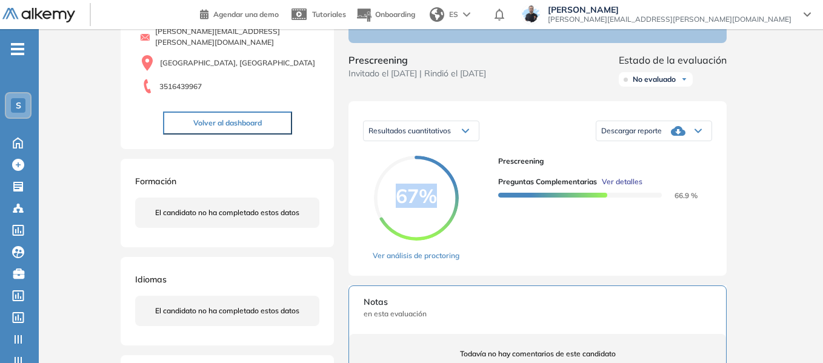
scroll to position [0, 0]
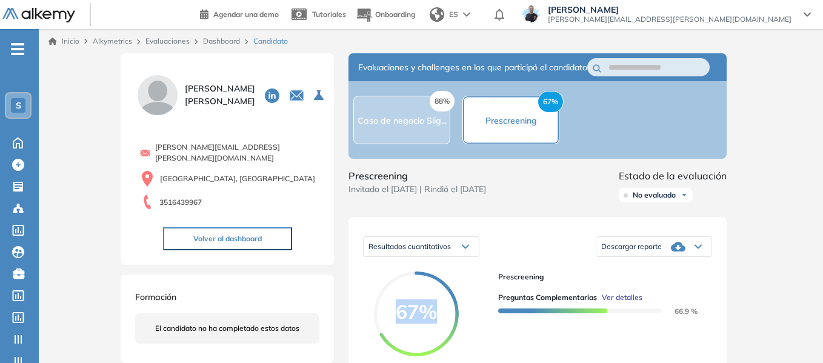
click at [226, 41] on link "Dashboard" at bounding box center [221, 40] width 37 height 9
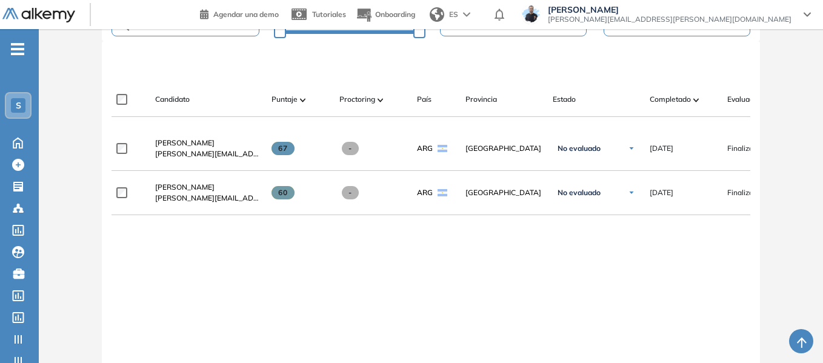
scroll to position [334, 0]
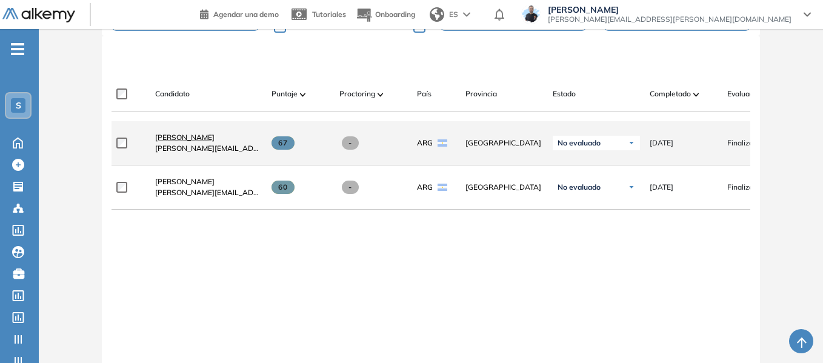
click at [165, 138] on span "[PERSON_NAME]" at bounding box center [184, 137] width 59 height 9
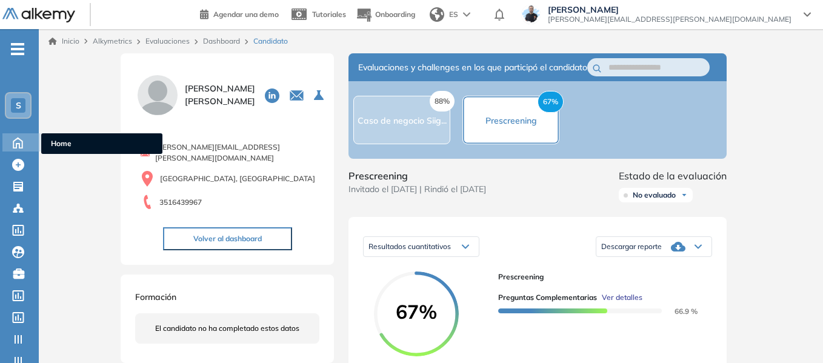
click at [65, 143] on span "Home" at bounding box center [102, 143] width 102 height 11
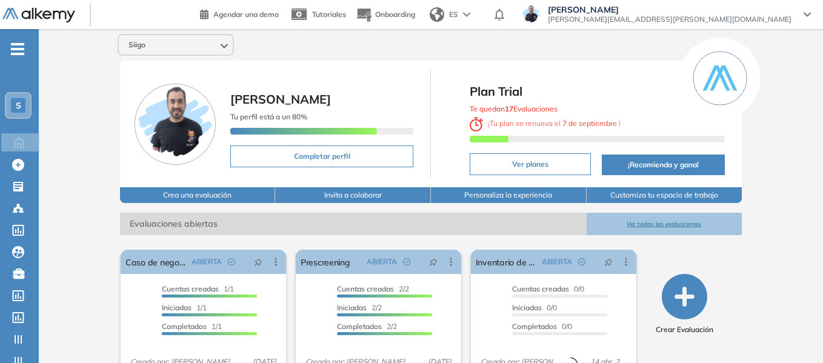
click at [16, 109] on span "S" at bounding box center [18, 106] width 5 height 10
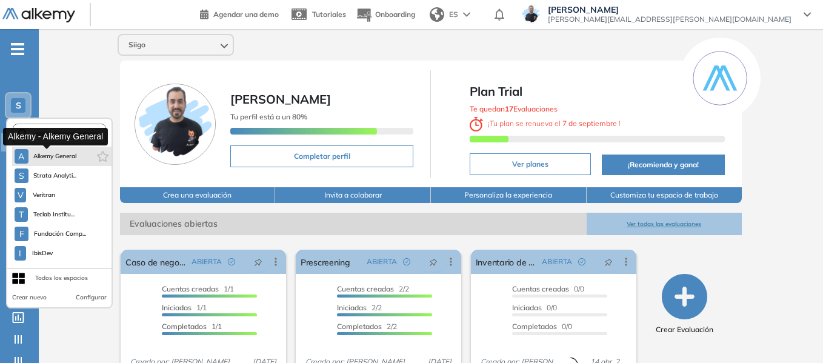
click at [59, 157] on span "Alkemy General" at bounding box center [55, 157] width 44 height 10
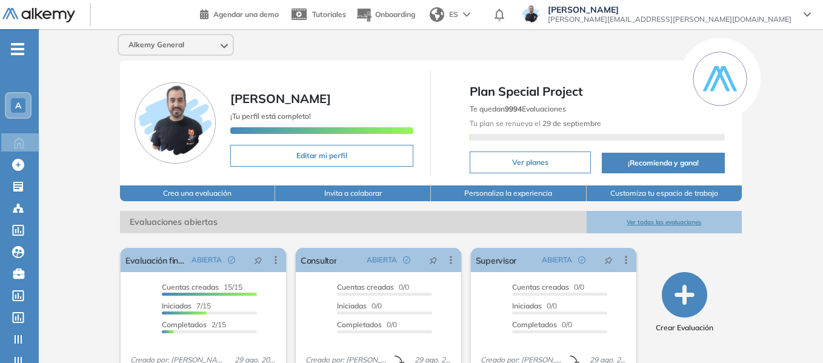
click at [18, 41] on div "-" at bounding box center [18, 39] width 36 height 10
click at [18, 44] on span "-" at bounding box center [17, 48] width 13 height 10
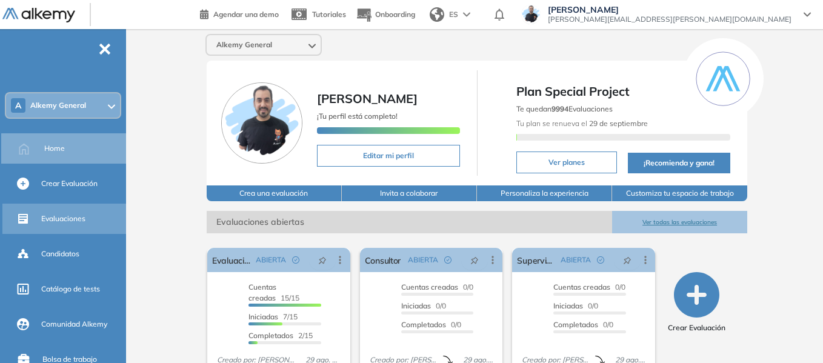
click at [59, 210] on div "Evaluaciones" at bounding box center [82, 219] width 82 height 21
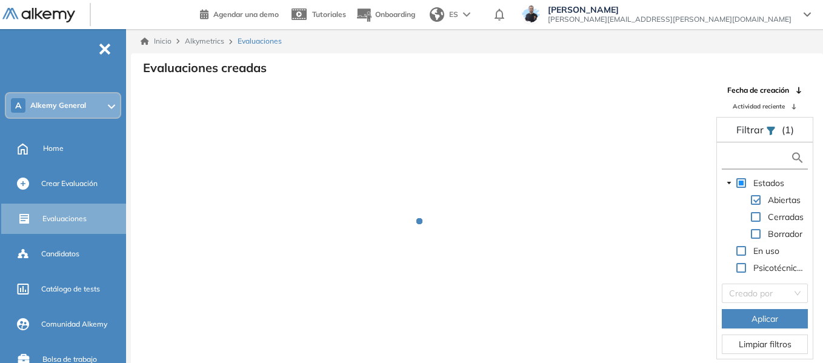
click at [742, 156] on input "text" at bounding box center [757, 158] width 65 height 13
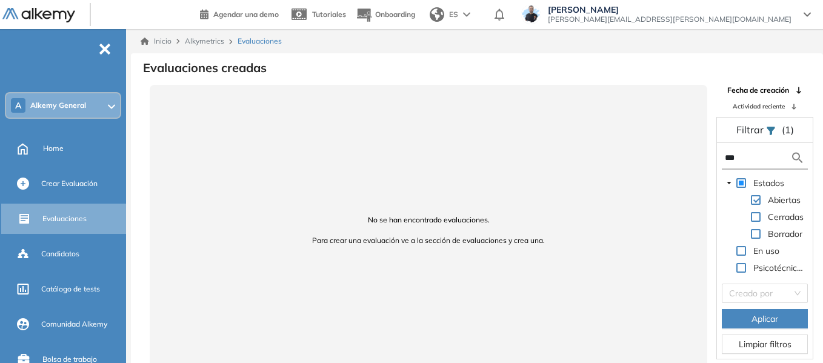
type input "***"
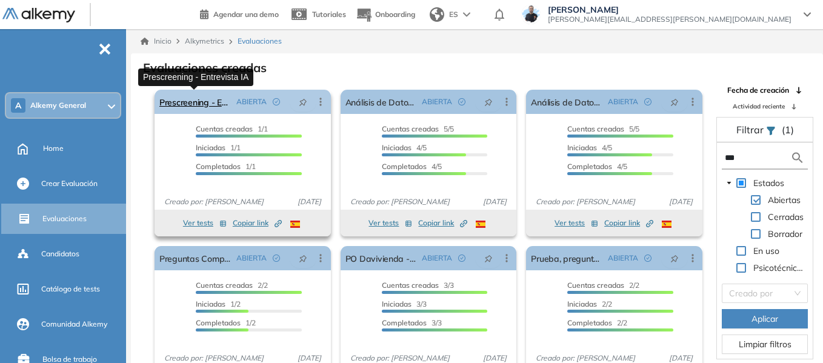
click at [205, 106] on link "Prescreening - Entrevista IA" at bounding box center [195, 102] width 72 height 24
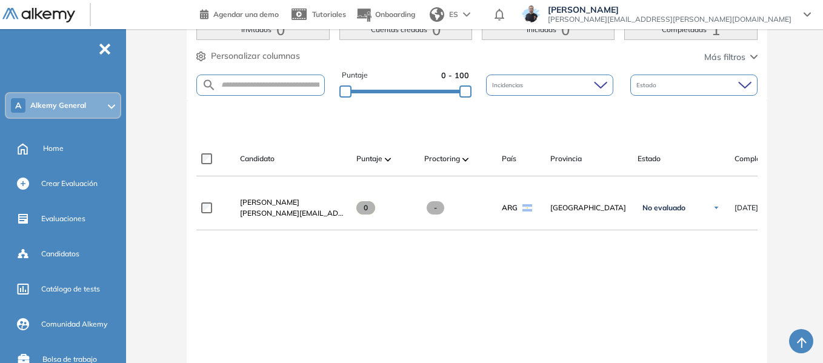
scroll to position [303, 0]
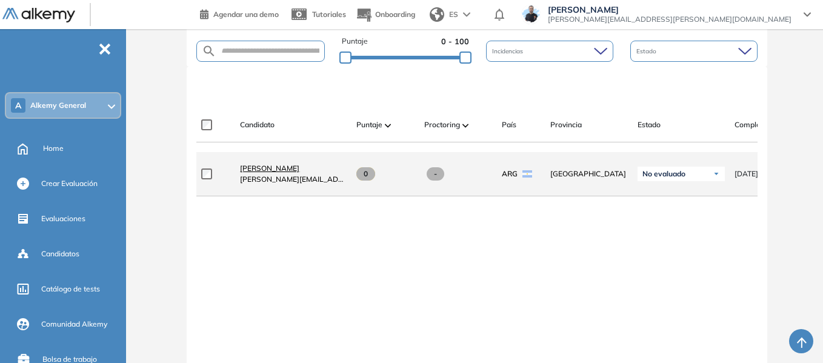
click at [282, 173] on span "[PERSON_NAME]" at bounding box center [269, 168] width 59 height 9
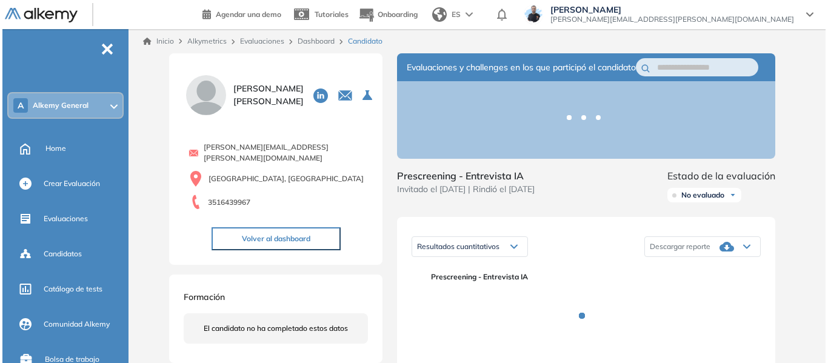
scroll to position [182, 0]
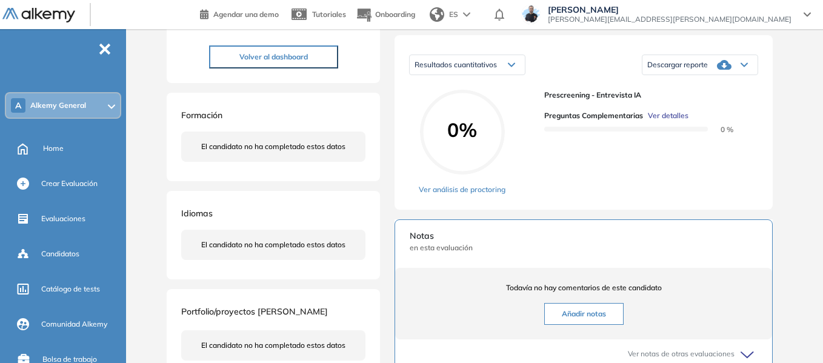
click at [672, 121] on span "Ver detalles" at bounding box center [668, 115] width 41 height 11
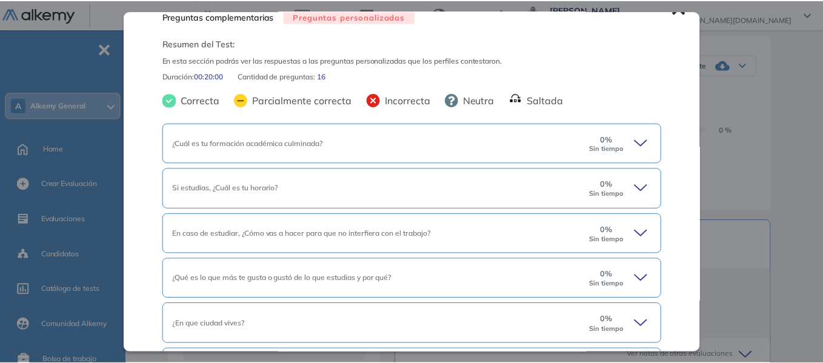
scroll to position [0, 0]
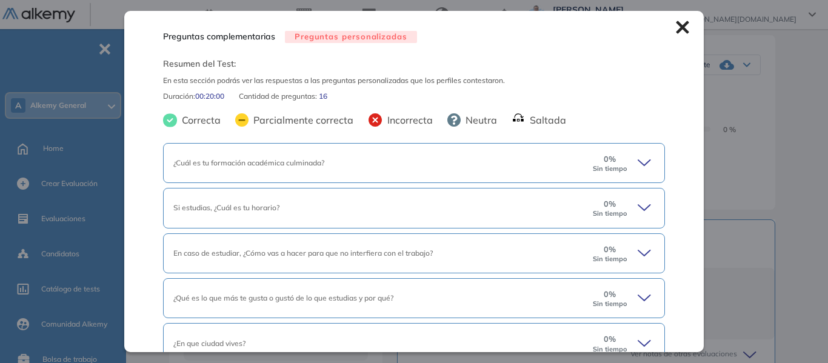
click at [682, 30] on div "Preguntas complementarias Preguntas personalizadas Resumen del Test: En esta se…" at bounding box center [414, 181] width 580 height 341
click at [676, 25] on icon at bounding box center [682, 27] width 13 height 13
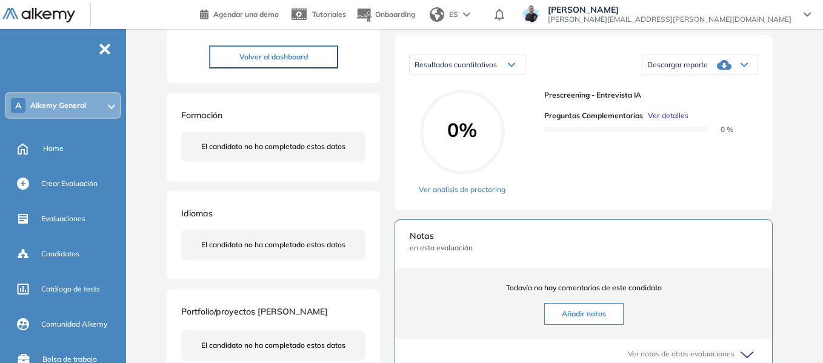
click at [58, 107] on span "Alkemy General" at bounding box center [58, 106] width 56 height 10
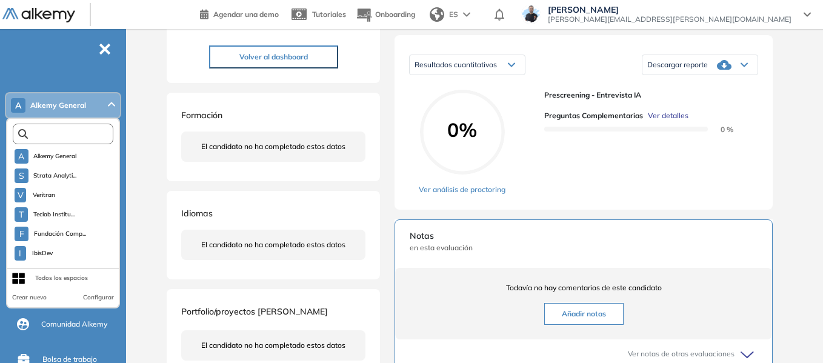
click at [64, 133] on input "text" at bounding box center [66, 134] width 76 height 9
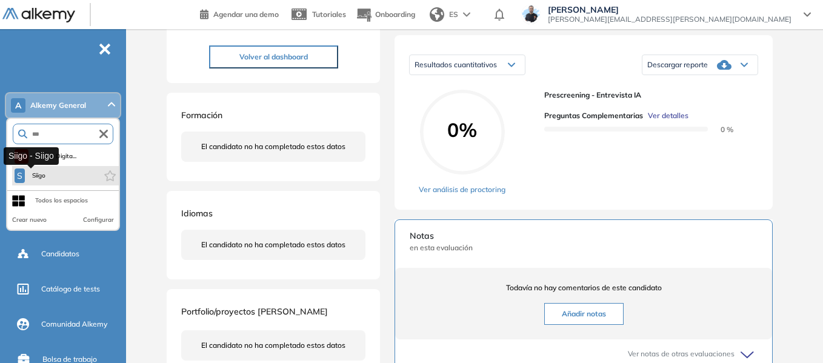
type input "***"
click at [47, 175] on span "Siigo" at bounding box center [39, 176] width 18 height 10
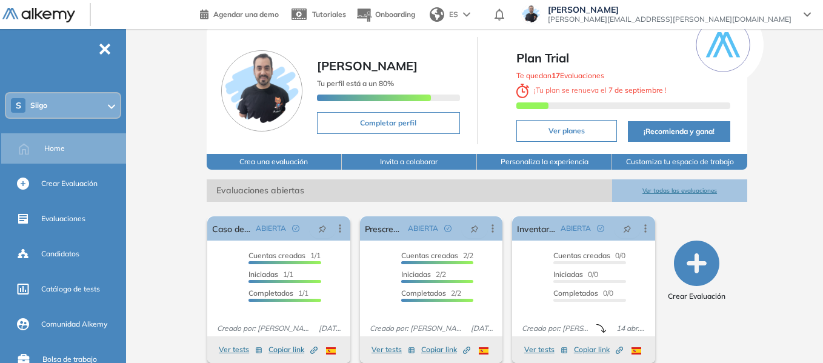
scroll to position [121, 0]
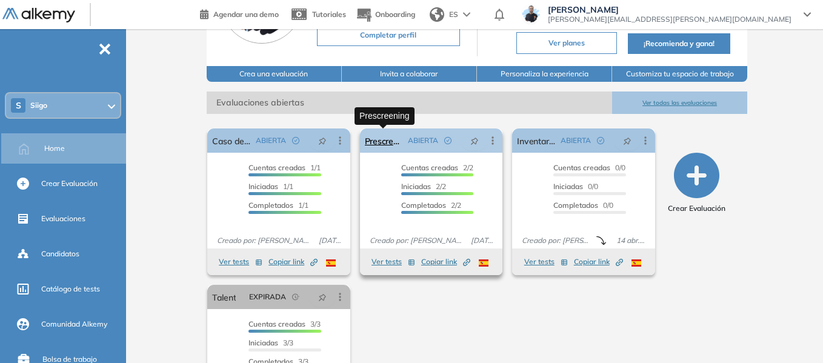
click at [386, 139] on link "Prescreening" at bounding box center [384, 141] width 39 height 24
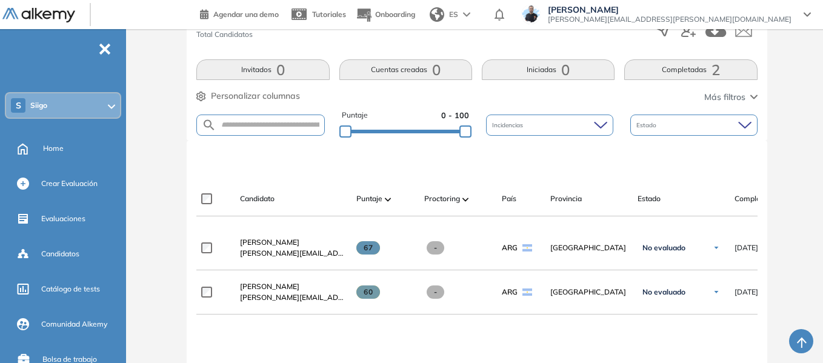
scroll to position [243, 0]
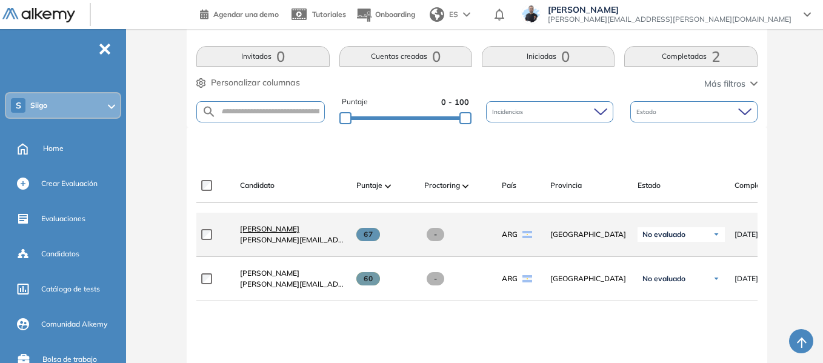
click at [289, 235] on link "[PERSON_NAME]" at bounding box center [293, 229] width 107 height 11
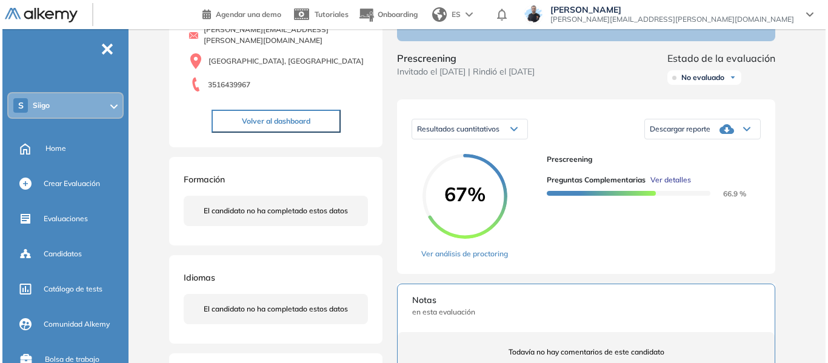
scroll to position [121, 0]
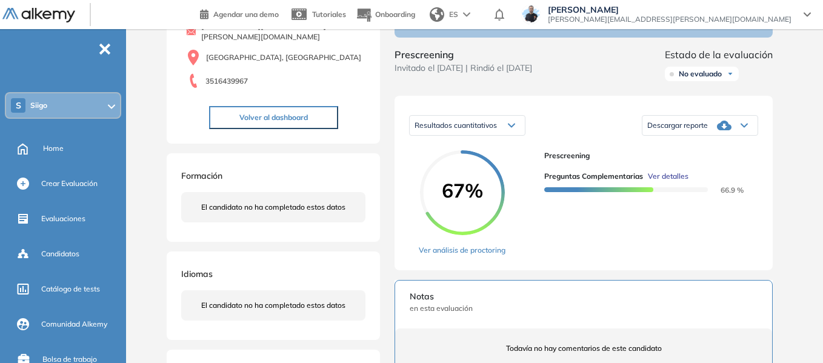
click at [665, 182] on span "Ver detalles" at bounding box center [668, 176] width 41 height 11
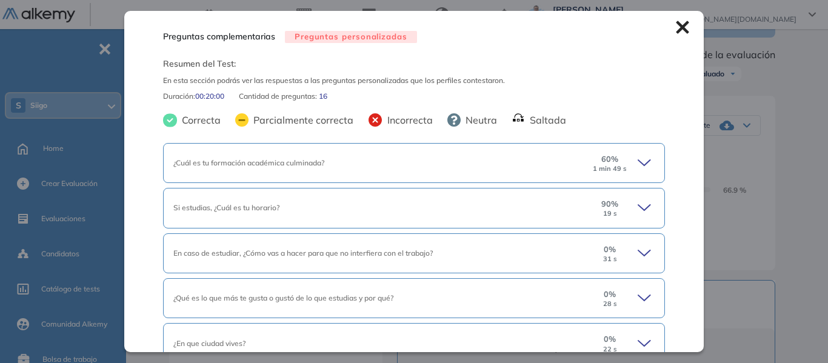
click at [639, 163] on icon at bounding box center [645, 162] width 12 height 5
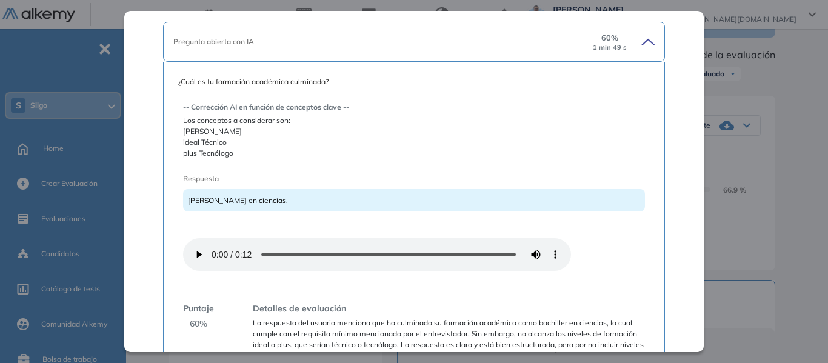
drag, startPoint x: 183, startPoint y: 130, endPoint x: 249, endPoint y: 133, distance: 66.1
click at [249, 133] on span "[PERSON_NAME] ideal Técnico plus Tecnólogo" at bounding box center [414, 142] width 462 height 33
drag, startPoint x: 185, startPoint y: 144, endPoint x: 239, endPoint y: 135, distance: 54.7
click at [239, 135] on span "[PERSON_NAME] ideal Técnico plus Tecnólogo" at bounding box center [414, 142] width 462 height 33
click at [237, 154] on span "[PERSON_NAME] ideal Técnico plus Tecnólogo" at bounding box center [414, 142] width 462 height 33
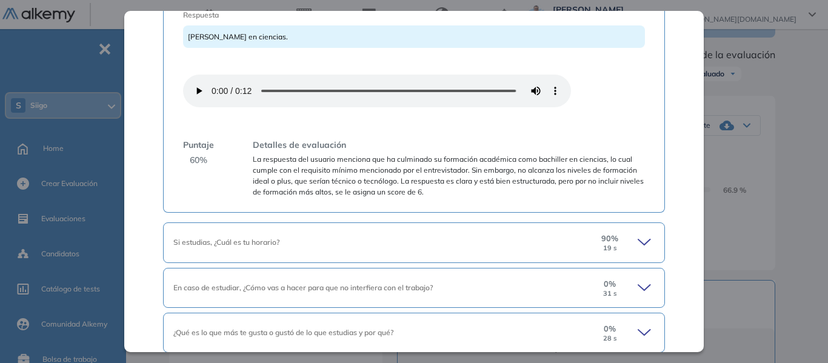
scroll to position [303, 0]
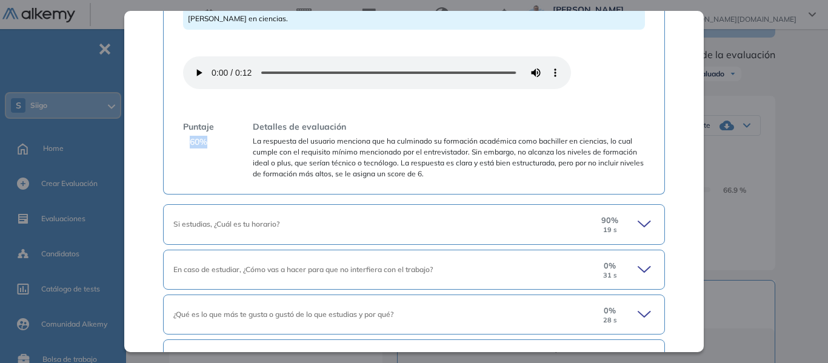
drag, startPoint x: 187, startPoint y: 139, endPoint x: 210, endPoint y: 141, distance: 23.7
click at [210, 141] on div "Puntaje 60 %" at bounding box center [198, 150] width 31 height 59
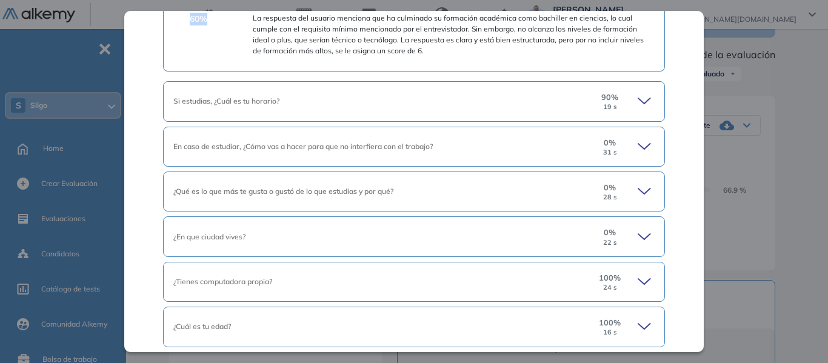
scroll to position [424, 0]
click at [646, 108] on icon at bounding box center [646, 103] width 17 height 17
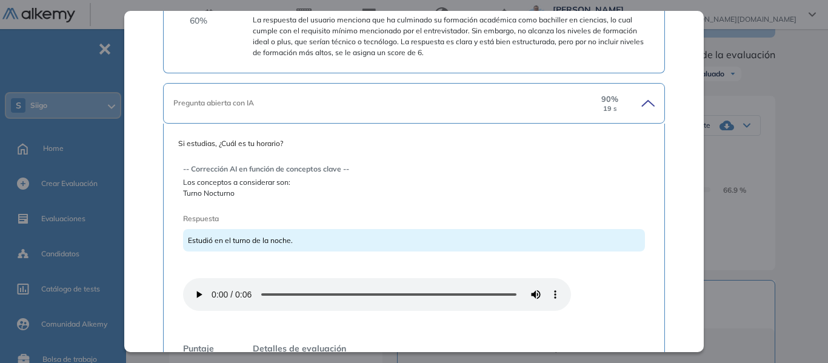
scroll to position [485, 0]
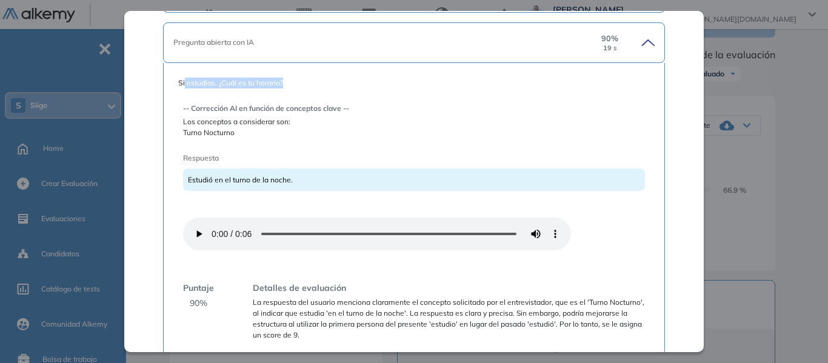
drag, startPoint x: 183, startPoint y: 84, endPoint x: 293, endPoint y: 98, distance: 111.3
click at [286, 79] on span "Si estudias, ¿Cuál es tu horario?" at bounding box center [414, 83] width 472 height 11
click at [297, 104] on span "-- Corrección AI en función de conceptos clave --" at bounding box center [414, 108] width 462 height 11
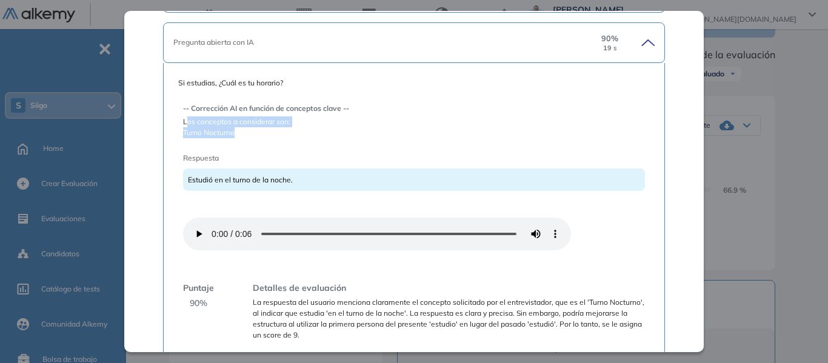
drag, startPoint x: 185, startPoint y: 126, endPoint x: 233, endPoint y: 138, distance: 49.4
click at [233, 138] on div "-- Corrección AI en función de conceptos clave -- Los conceptos a considerar so…" at bounding box center [414, 216] width 462 height 247
click at [277, 133] on span "Turno Nocturno" at bounding box center [414, 132] width 462 height 11
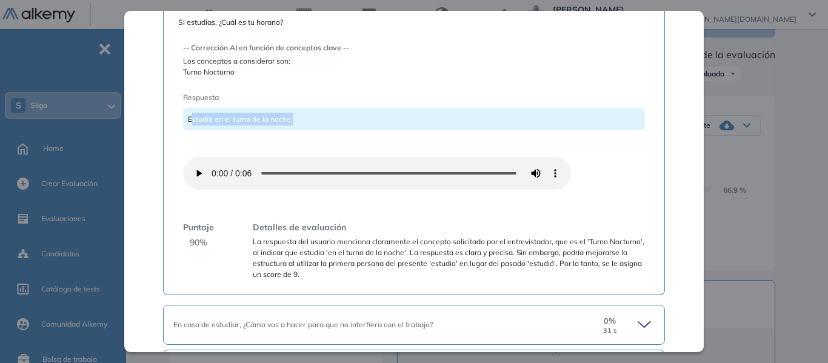
drag, startPoint x: 192, startPoint y: 118, endPoint x: 342, endPoint y: 124, distance: 149.9
click at [342, 124] on div "Estudió en el turno de la noche." at bounding box center [414, 119] width 462 height 22
click at [199, 233] on span "Puntaje" at bounding box center [198, 227] width 31 height 13
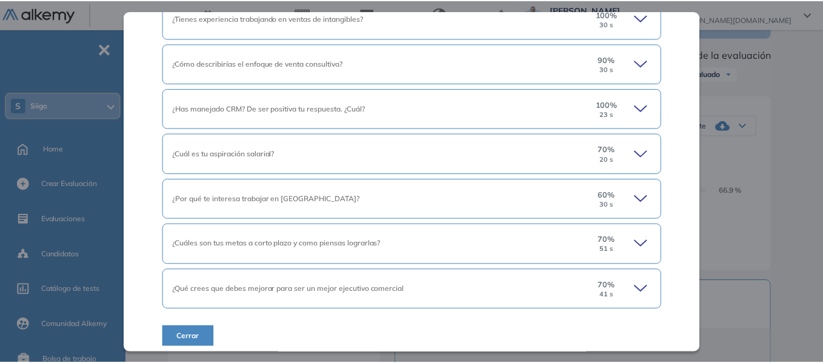
scroll to position [1175, 0]
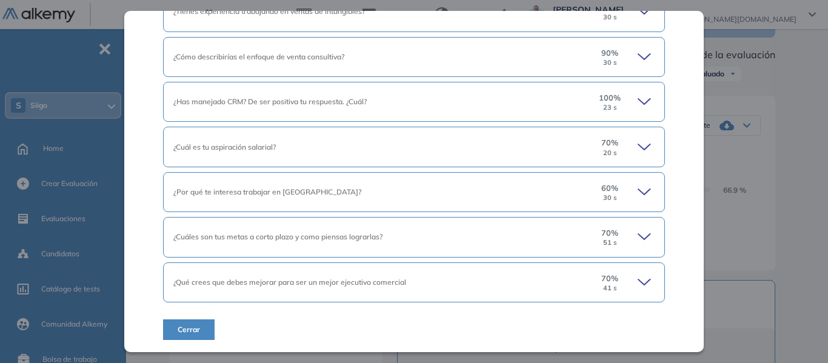
click at [813, 109] on div "Inicio Alkymetrics Evaluaciones Dashboard Candidato Preguntas complementarias P…" at bounding box center [479, 301] width 697 height 786
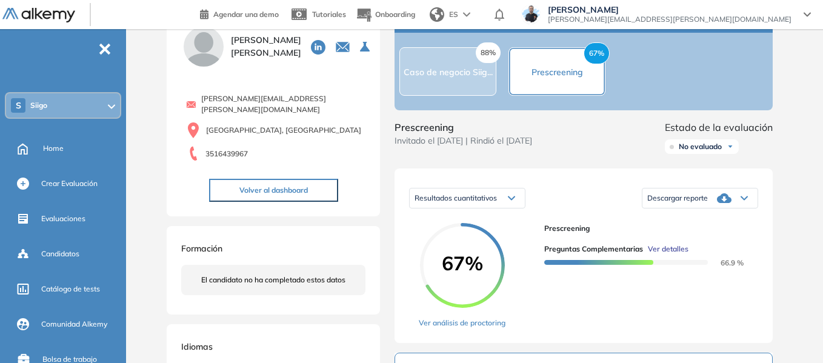
scroll to position [0, 0]
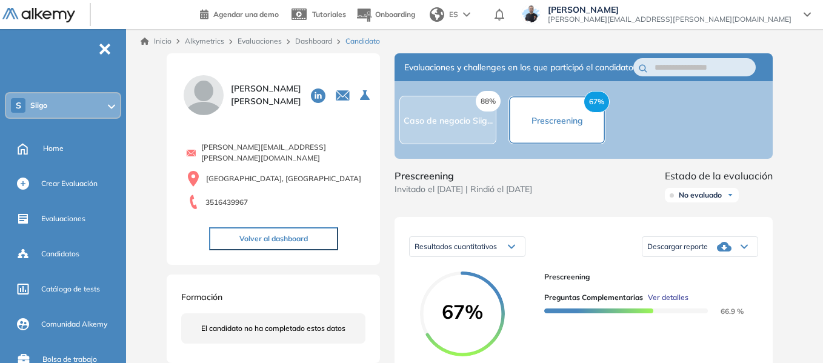
click at [322, 42] on link "Dashboard" at bounding box center [313, 40] width 37 height 9
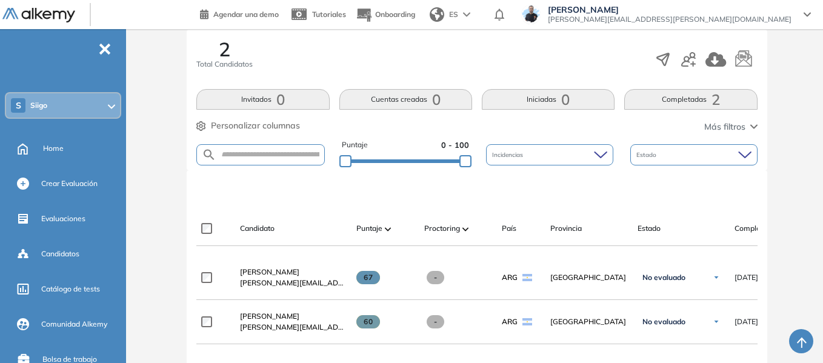
scroll to position [182, 0]
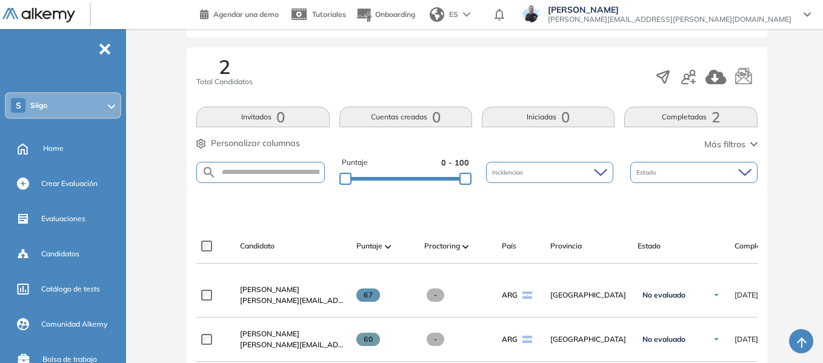
click at [669, 172] on div "Estado" at bounding box center [694, 172] width 127 height 21
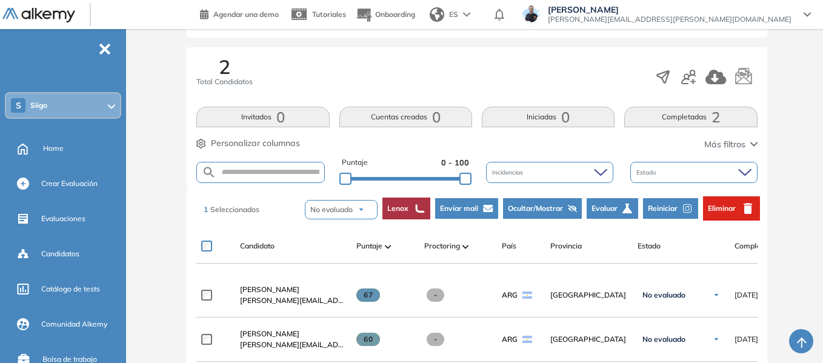
click at [332, 213] on span "No evaluado" at bounding box center [331, 209] width 42 height 11
click at [335, 277] on li "Rechazado" at bounding box center [330, 274] width 42 height 16
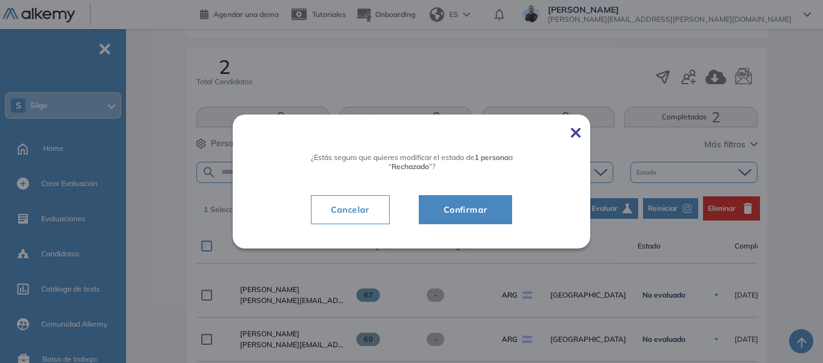
click at [484, 219] on button "Confirmar" at bounding box center [466, 209] width 94 height 29
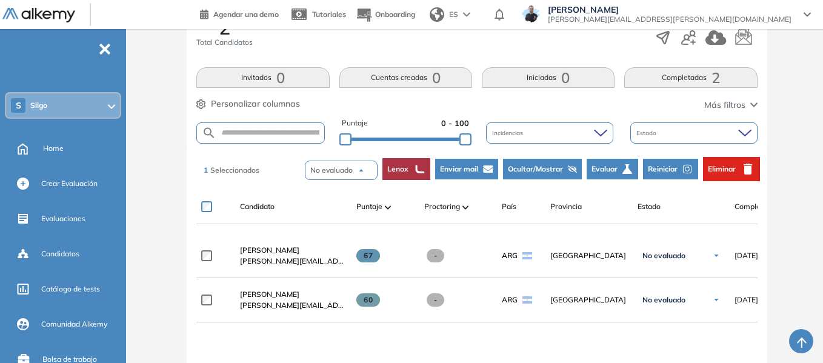
scroll to position [243, 0]
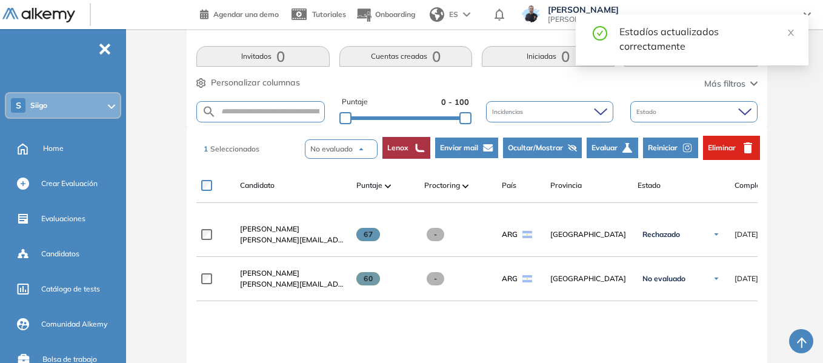
click at [329, 155] on button "No evaluado" at bounding box center [341, 148] width 73 height 19
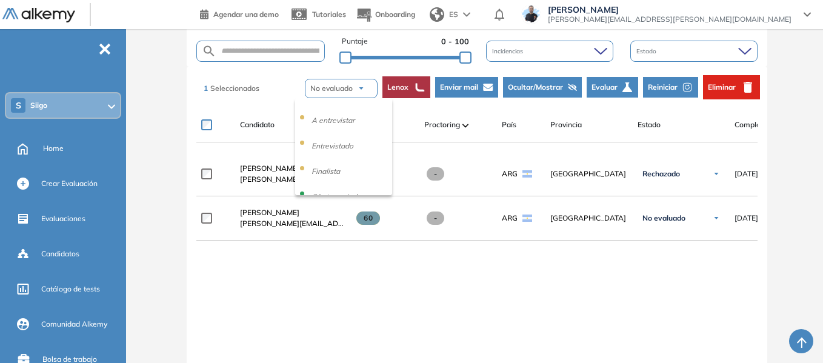
scroll to position [107, 0]
click at [332, 107] on li "Finalista" at bounding box center [325, 111] width 33 height 16
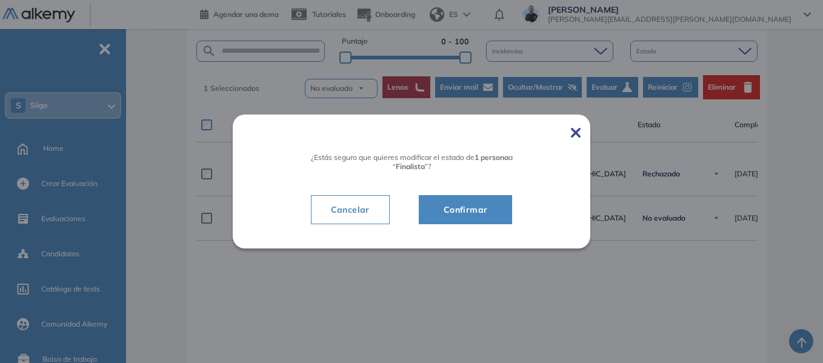
click at [478, 210] on span "Confirmar" at bounding box center [466, 210] width 64 height 15
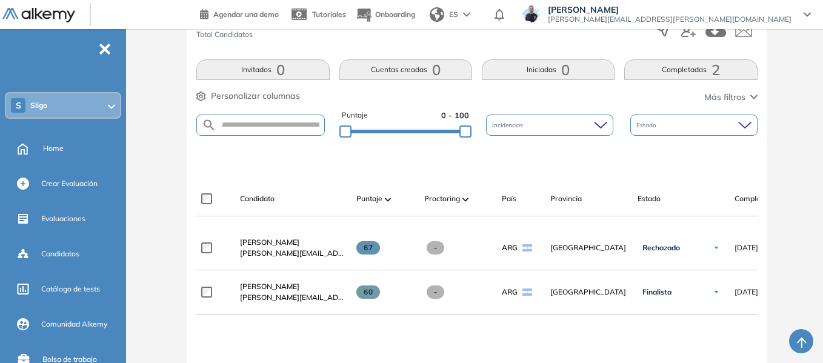
scroll to position [182, 0]
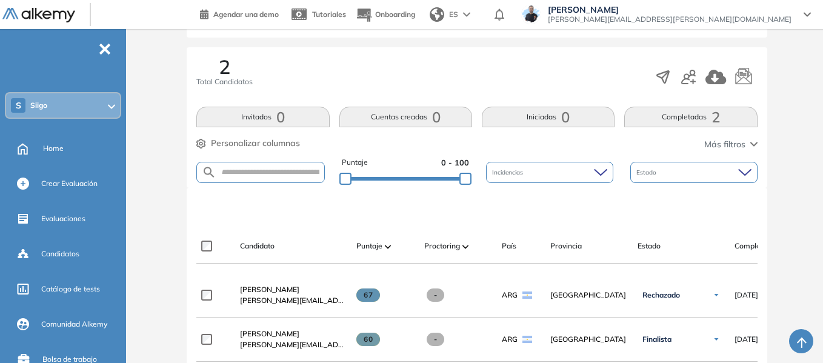
click at [692, 169] on div "Estado" at bounding box center [694, 172] width 127 height 21
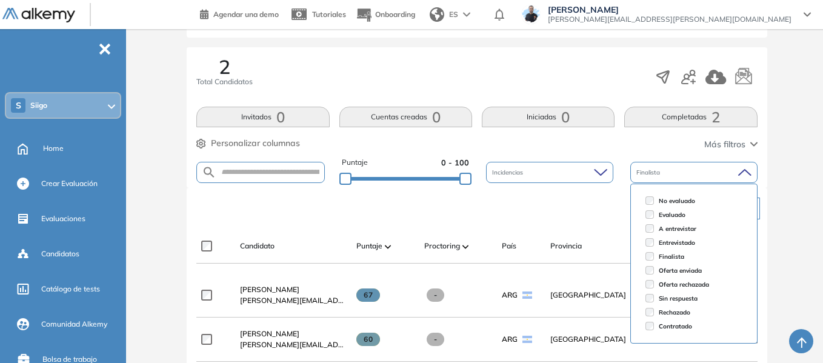
click at [810, 219] on div "Evaluación : Prescreening Abierta Ver evaluación Cerrar evaluación Dashboard Es…" at bounding box center [477, 235] width 683 height 728
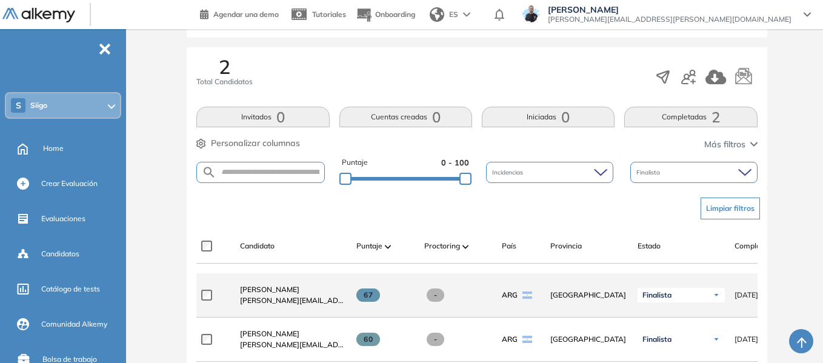
click at [660, 295] on span "Finalista" at bounding box center [657, 295] width 29 height 10
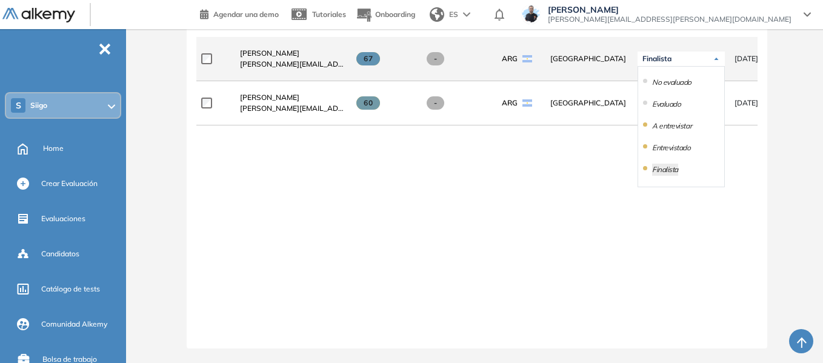
scroll to position [108, 0]
click at [674, 148] on li "Rechazado" at bounding box center [669, 149] width 35 height 12
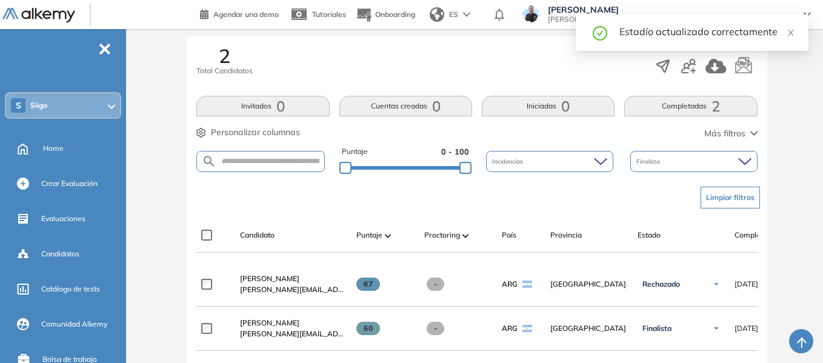
scroll to position [121, 0]
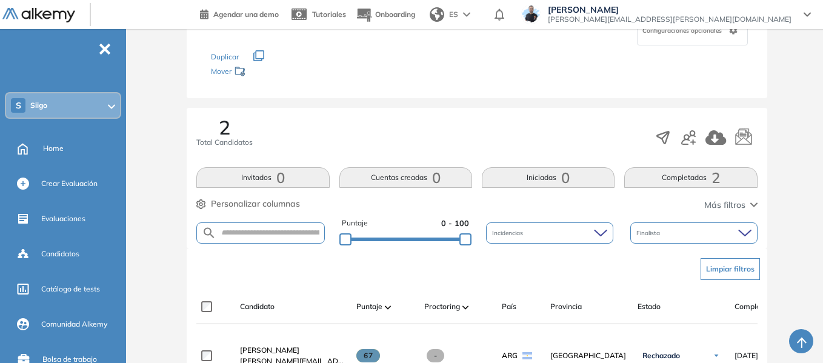
click at [730, 261] on button "Limpiar filtros" at bounding box center [730, 269] width 59 height 22
click at [38, 107] on span "Siigo" at bounding box center [38, 106] width 17 height 10
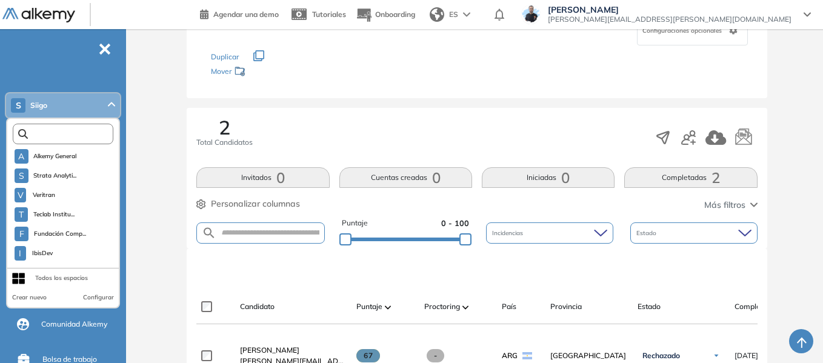
click at [56, 137] on input "text" at bounding box center [66, 134] width 76 height 9
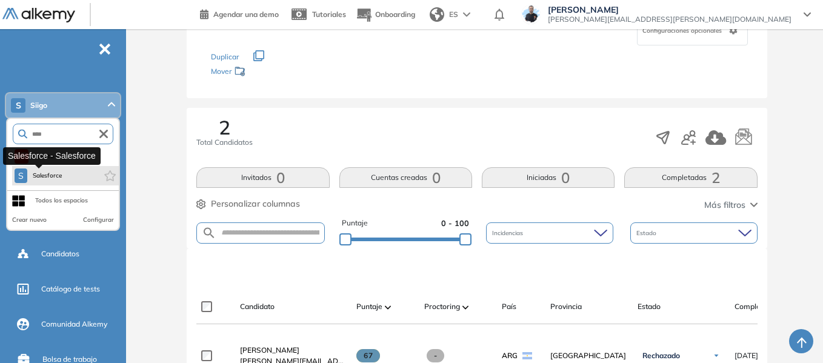
type input "****"
click at [56, 179] on span "Salesforce" at bounding box center [47, 176] width 31 height 10
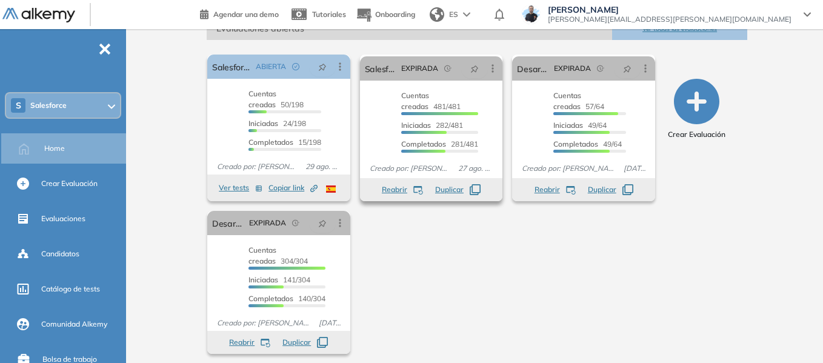
scroll to position [199, 0]
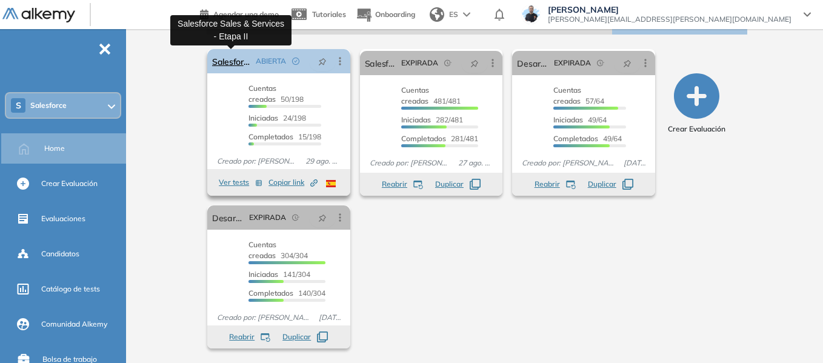
click at [225, 61] on link "Salesforce Sales & Services - Etapa II" at bounding box center [231, 61] width 39 height 24
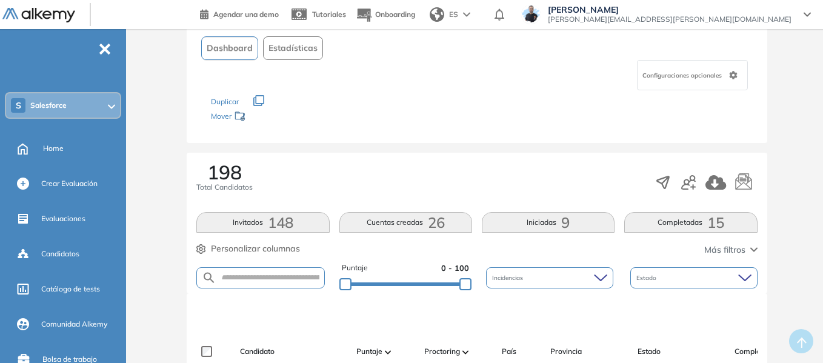
scroll to position [243, 0]
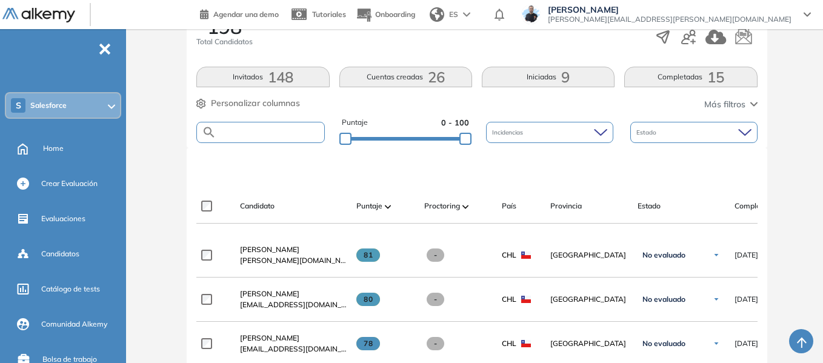
click at [270, 133] on input "text" at bounding box center [269, 132] width 107 height 9
paste input "**********"
type input "**********"
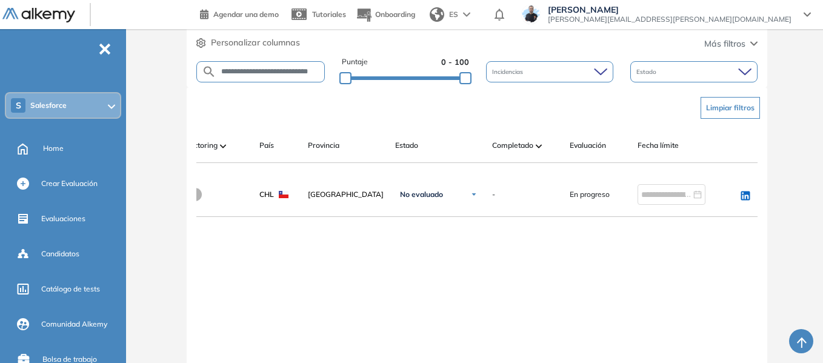
scroll to position [0, 253]
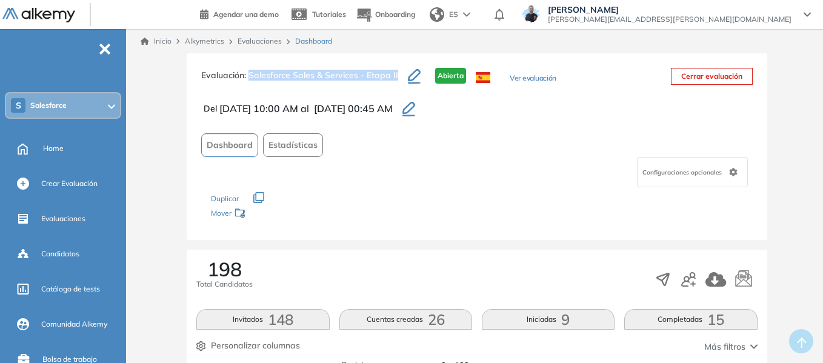
drag, startPoint x: 250, startPoint y: 76, endPoint x: 411, endPoint y: 72, distance: 160.8
click at [411, 72] on div "Evaluación : Salesforce Sales & Services - Etapa II Abierta Ver evaluación" at bounding box center [378, 83] width 355 height 30
copy div "Salesforce Sales & Services - Etapa II"
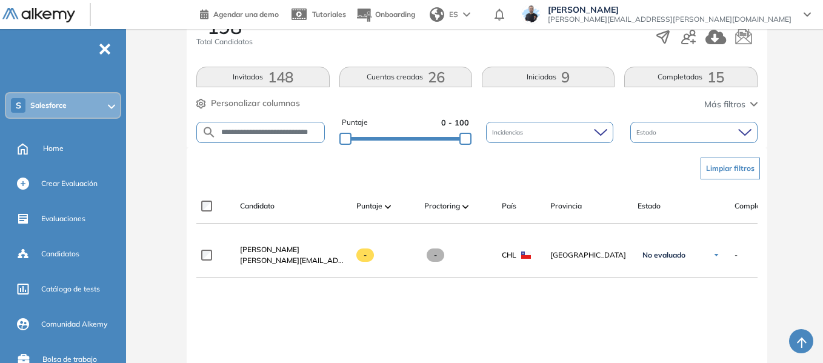
click at [730, 166] on button "Limpiar filtros" at bounding box center [730, 169] width 59 height 22
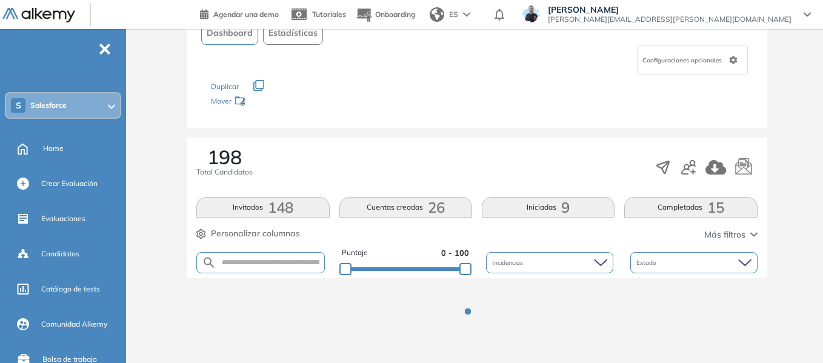
scroll to position [112, 0]
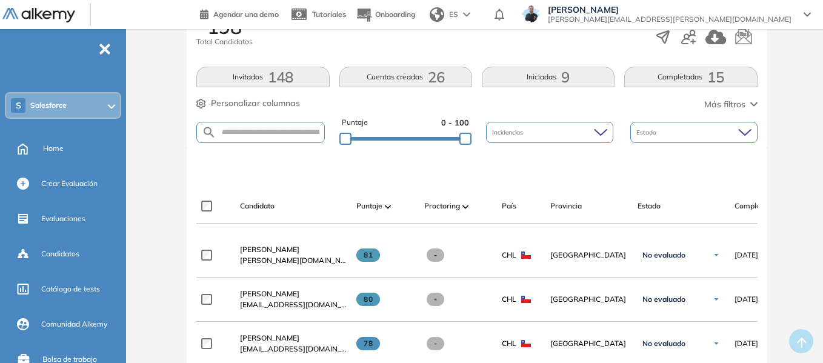
click at [279, 138] on form at bounding box center [260, 132] width 128 height 21
click at [278, 132] on input "text" at bounding box center [269, 132] width 107 height 9
paste input "**********"
type input "**********"
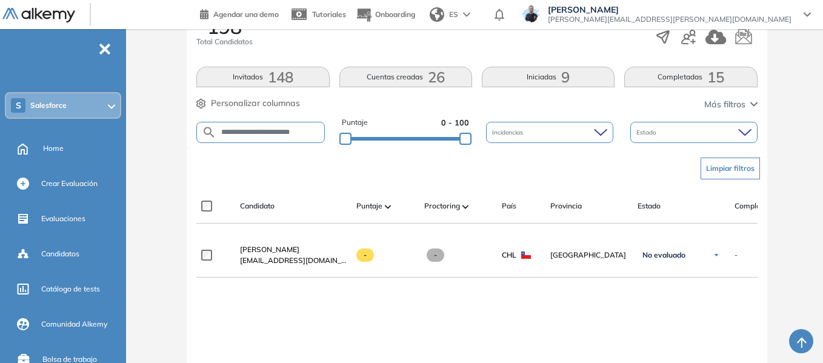
click at [81, 106] on div "S Salesforce" at bounding box center [63, 105] width 114 height 24
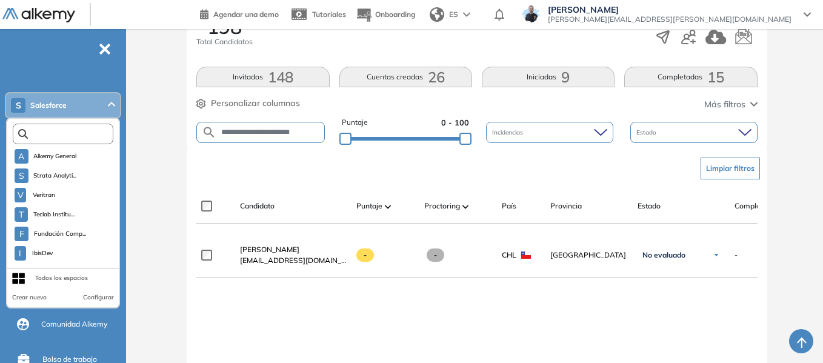
click at [70, 134] on input "text" at bounding box center [66, 134] width 76 height 9
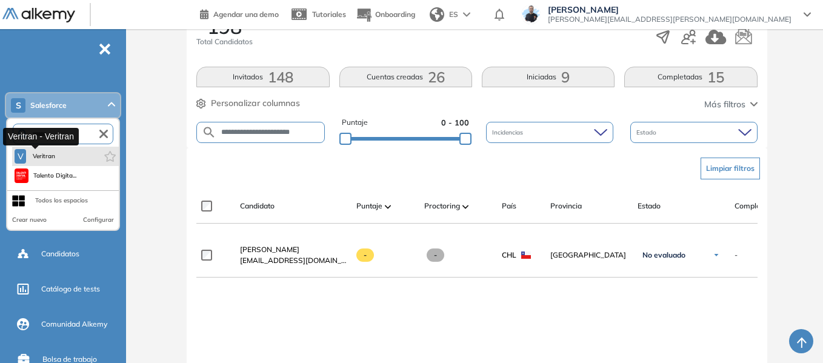
type input "******"
click at [48, 156] on span "Veritran" at bounding box center [43, 157] width 25 height 10
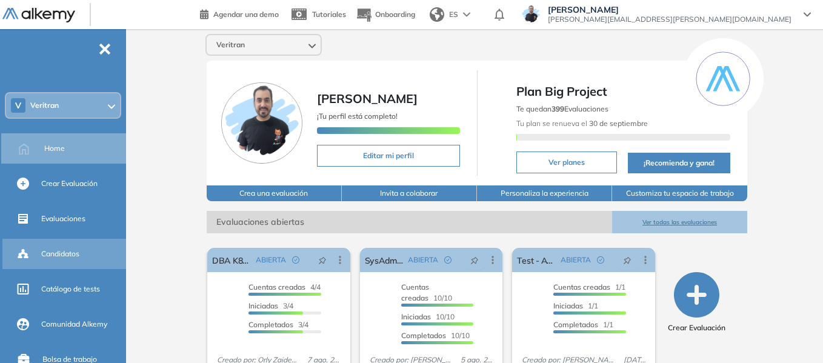
click at [63, 250] on span "Candidatos" at bounding box center [60, 254] width 38 height 11
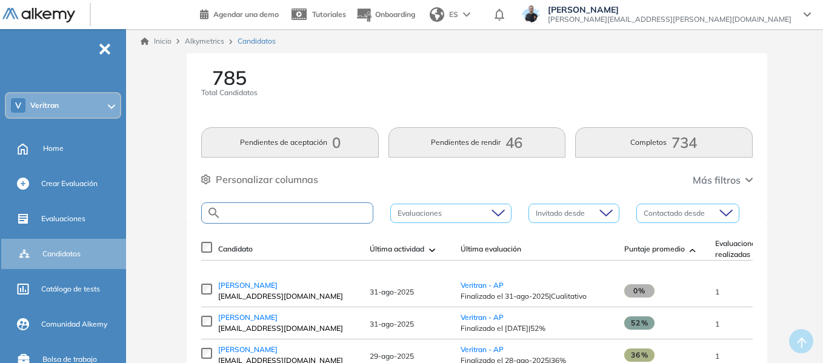
click at [277, 211] on input "text" at bounding box center [297, 213] width 152 height 9
paste input "**********"
type input "**********"
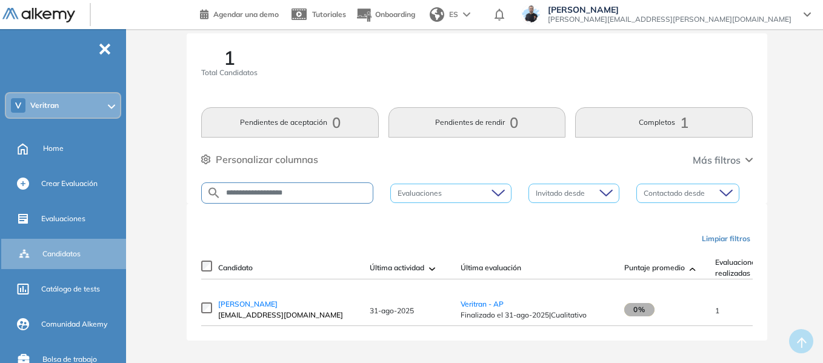
scroll to position [32, 0]
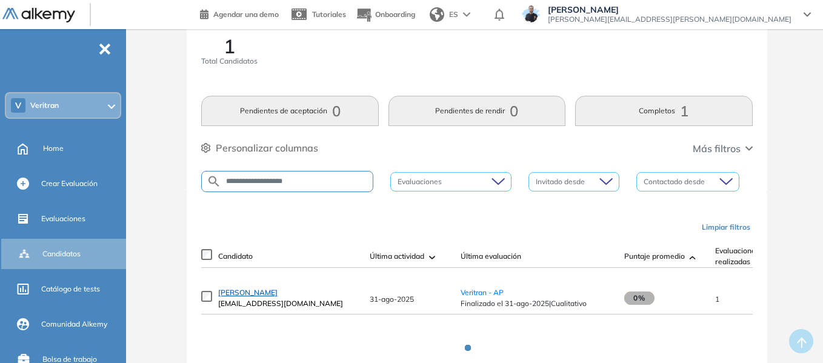
click at [256, 297] on span "[PERSON_NAME]" at bounding box center [247, 292] width 59 height 9
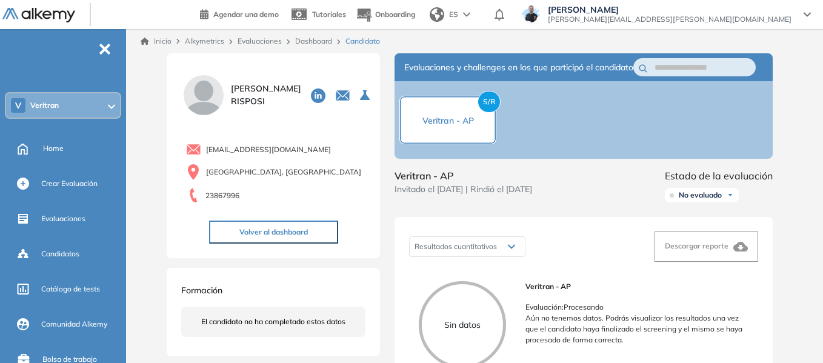
drag, startPoint x: 395, startPoint y: 189, endPoint x: 460, endPoint y: 189, distance: 64.3
click at [460, 183] on span "Veritran - AP" at bounding box center [464, 176] width 138 height 15
copy span "Veritran - AP"
click at [57, 102] on span "Veritran" at bounding box center [44, 106] width 28 height 10
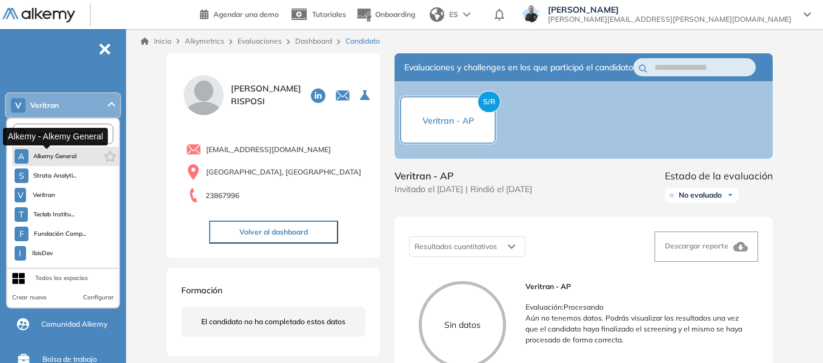
click at [66, 159] on span "Alkemy General" at bounding box center [55, 157] width 44 height 10
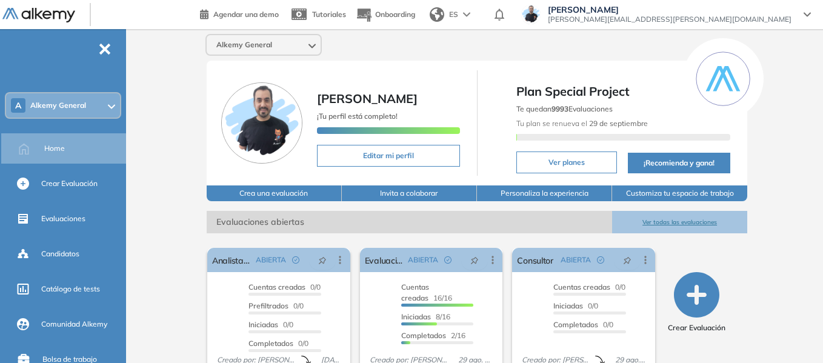
click at [88, 103] on div "A Alkemy General" at bounding box center [63, 105] width 114 height 24
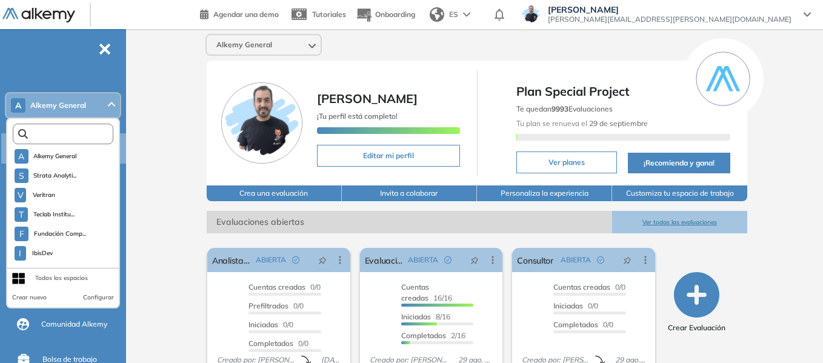
click at [74, 136] on input "text" at bounding box center [66, 134] width 76 height 9
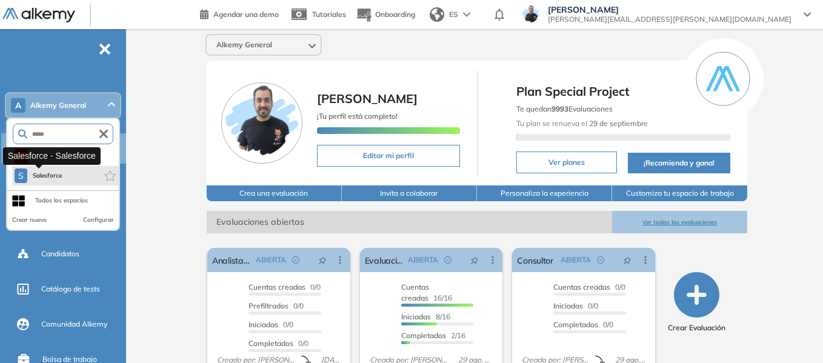
type input "*****"
click at [54, 177] on span "Salesforce" at bounding box center [47, 176] width 31 height 10
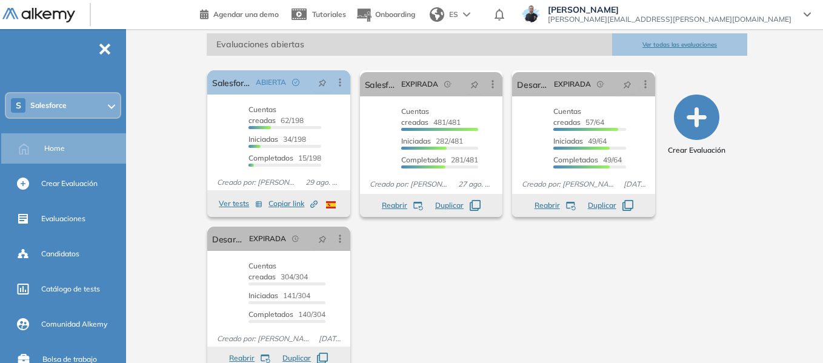
scroll to position [199, 0]
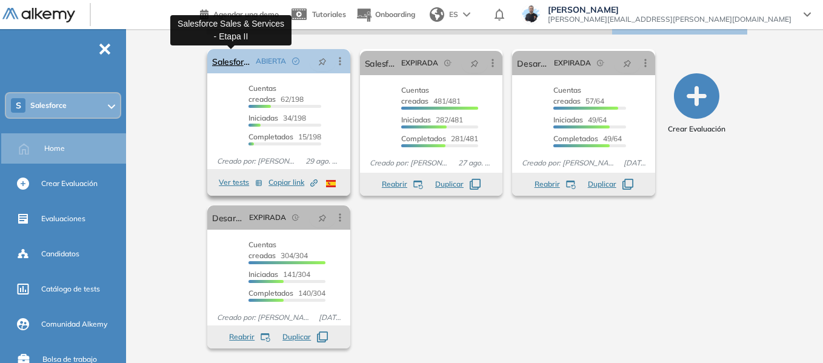
click at [237, 66] on link "Salesforce Sales & Services - Etapa II" at bounding box center [231, 61] width 39 height 24
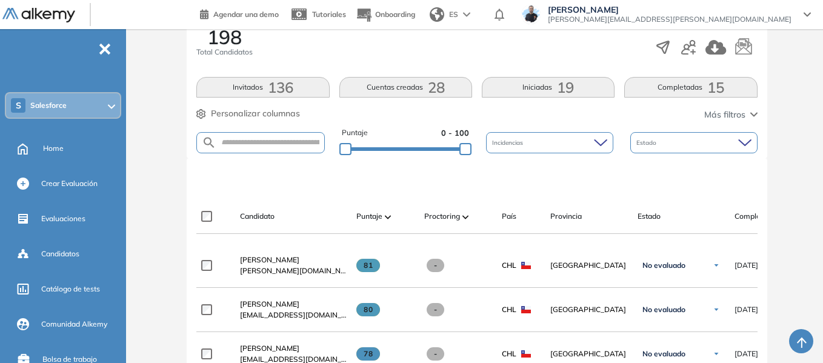
scroll to position [243, 0]
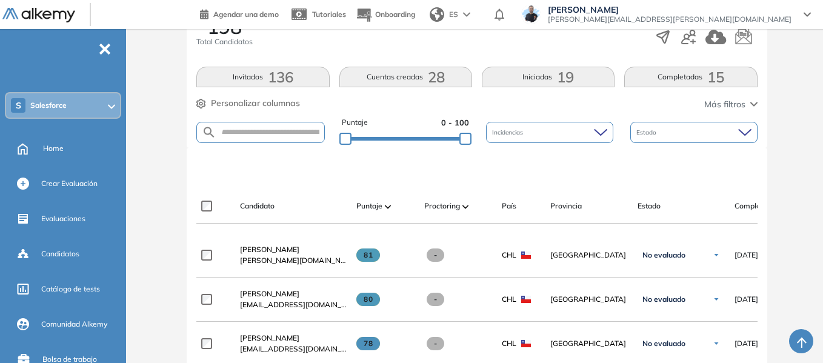
click at [273, 138] on form at bounding box center [260, 132] width 128 height 21
click at [273, 135] on input "text" at bounding box center [269, 132] width 107 height 9
paste input "**********"
type input "**********"
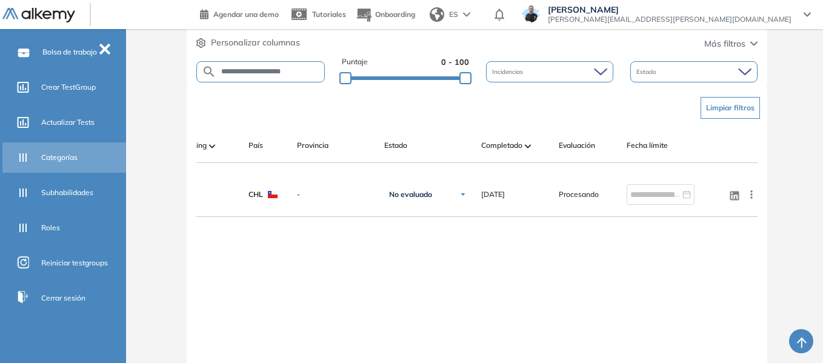
scroll to position [310, 0]
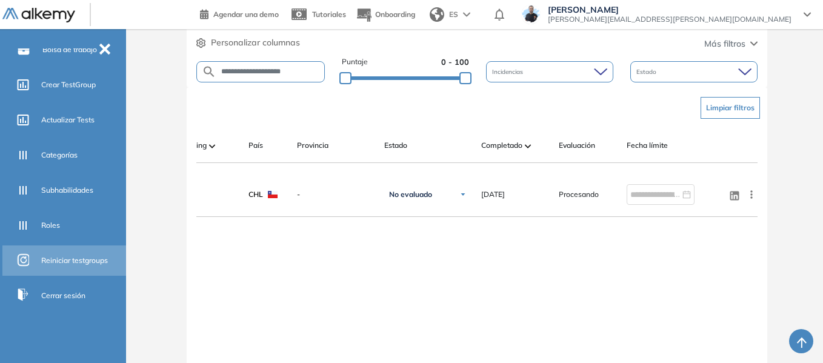
click at [82, 261] on span "Reiniciar testgroups" at bounding box center [74, 260] width 67 height 11
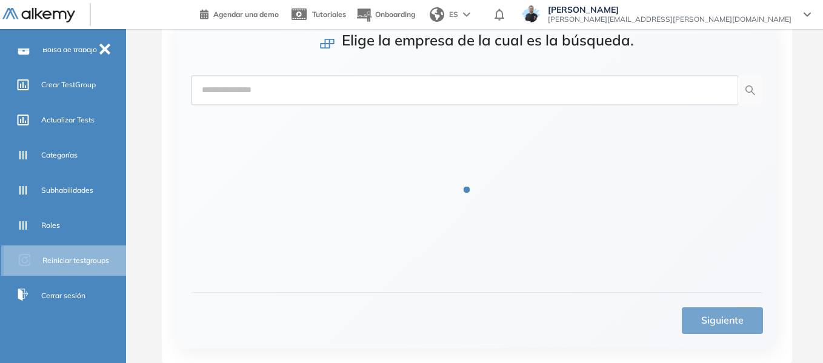
scroll to position [89, 0]
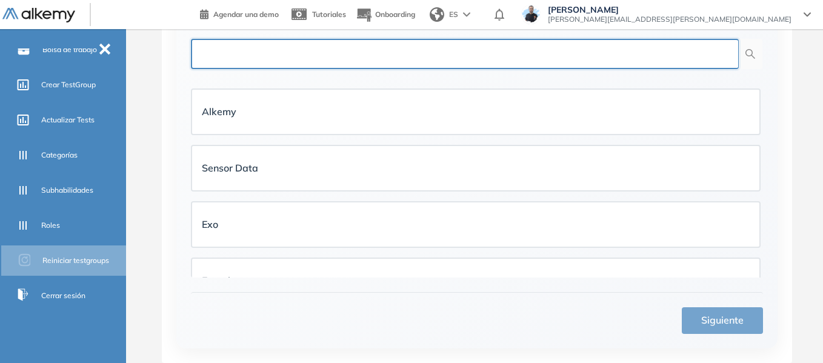
click at [342, 60] on input "text" at bounding box center [465, 54] width 548 height 30
type input "*****"
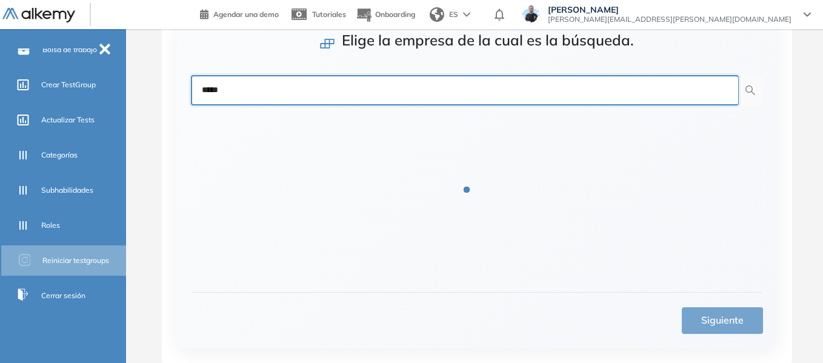
scroll to position [22, 0]
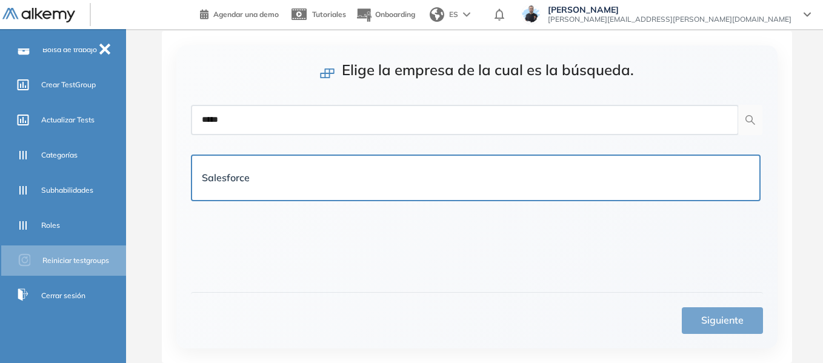
click at [266, 178] on div "Salesforce" at bounding box center [476, 177] width 548 height 15
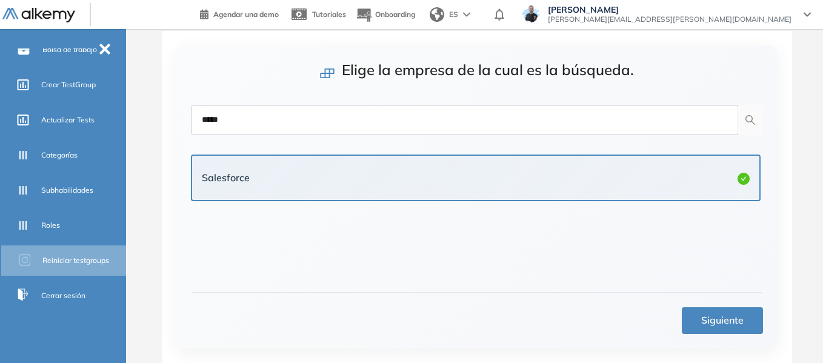
click at [701, 310] on button "Siguiente" at bounding box center [722, 320] width 81 height 27
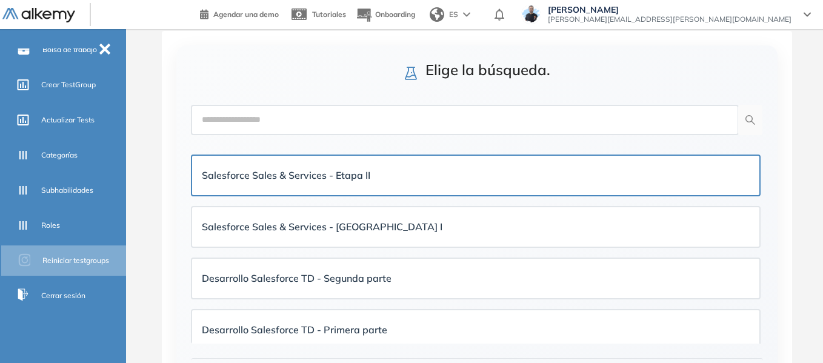
click at [369, 175] on strong "Salesforce Sales & Services - Etapa II" at bounding box center [286, 175] width 169 height 12
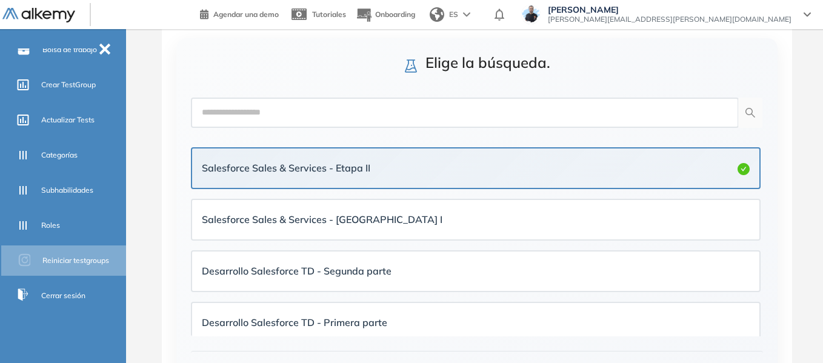
scroll to position [89, 0]
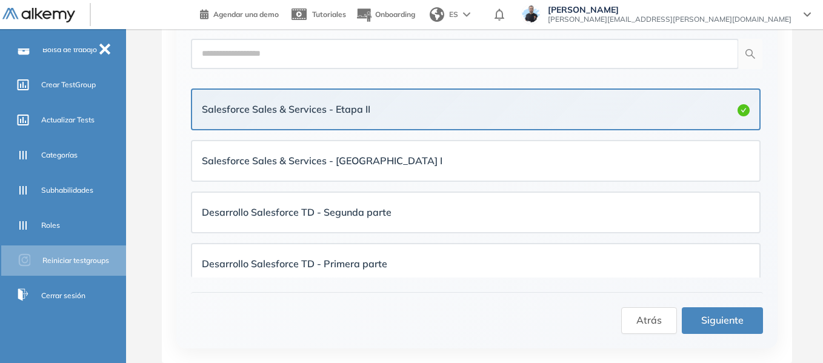
click at [745, 329] on button "Siguiente" at bounding box center [722, 320] width 81 height 27
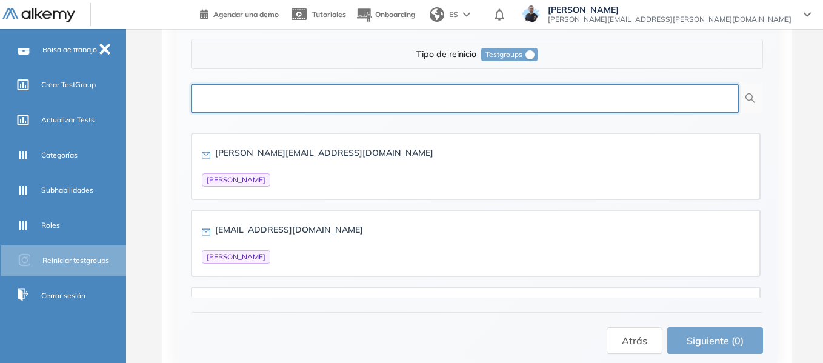
click at [523, 106] on input "text" at bounding box center [465, 99] width 548 height 30
paste input "**********"
type input "**********"
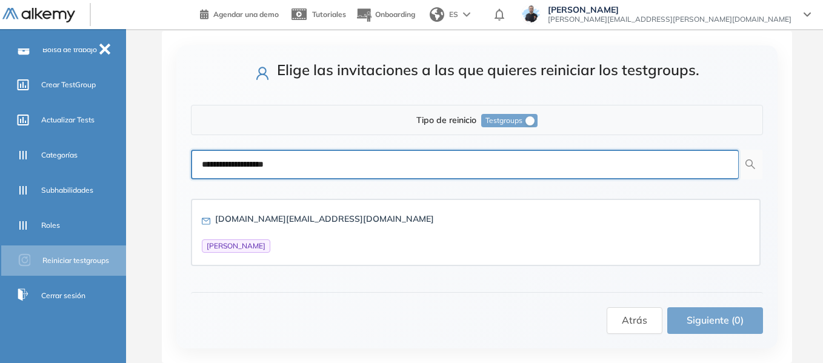
scroll to position [22, 0]
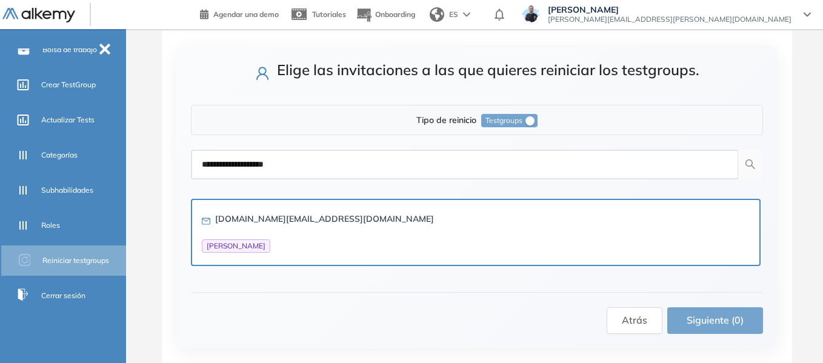
click at [330, 261] on div "[DOMAIN_NAME][EMAIL_ADDRESS][DOMAIN_NAME] [PERSON_NAME]" at bounding box center [476, 232] width 568 height 65
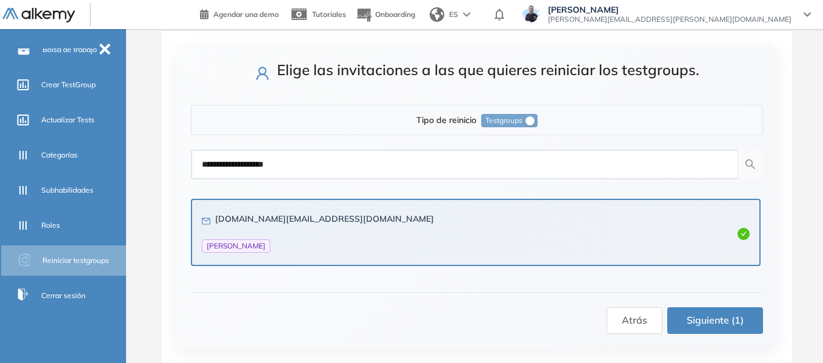
click at [737, 317] on span "Siguiente (1)" at bounding box center [715, 320] width 57 height 15
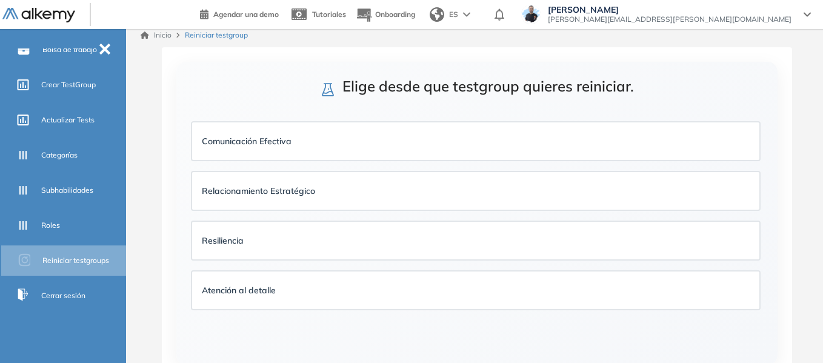
scroll to position [0, 0]
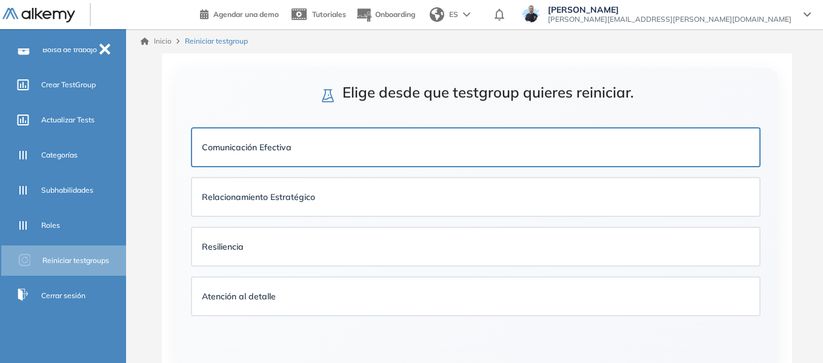
click at [264, 137] on div "Comunicación Efectiva" at bounding box center [476, 148] width 568 height 38
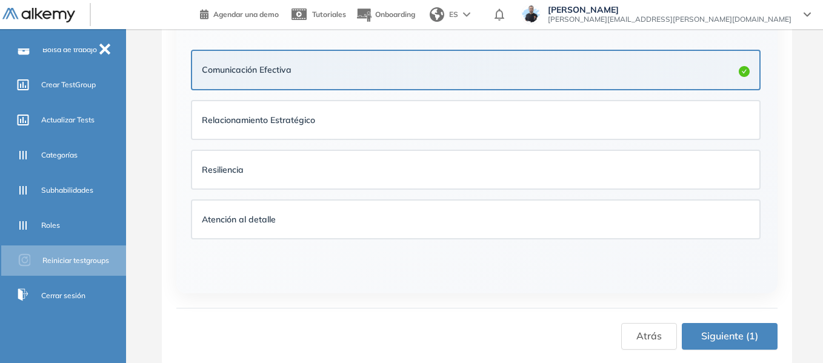
scroll to position [79, 0]
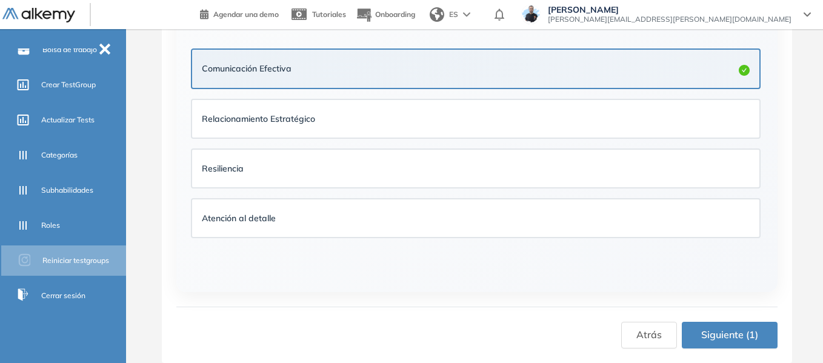
click at [725, 328] on span "Siguiente (1)" at bounding box center [730, 334] width 57 height 15
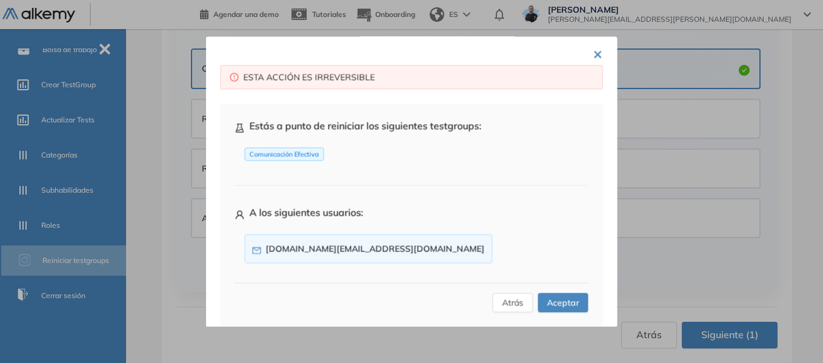
click at [554, 304] on span "Aceptar" at bounding box center [564, 302] width 32 height 13
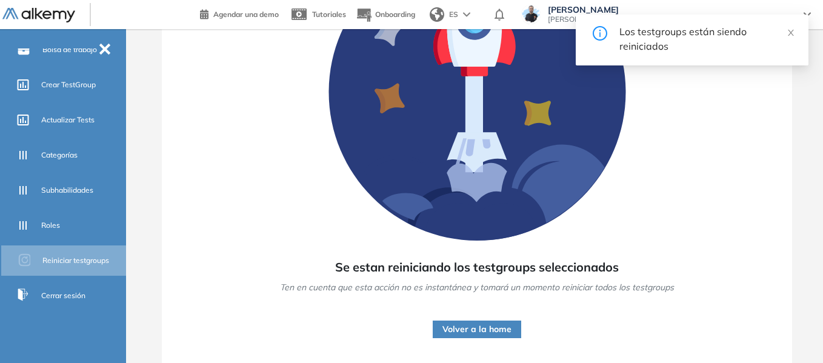
scroll to position [151, 0]
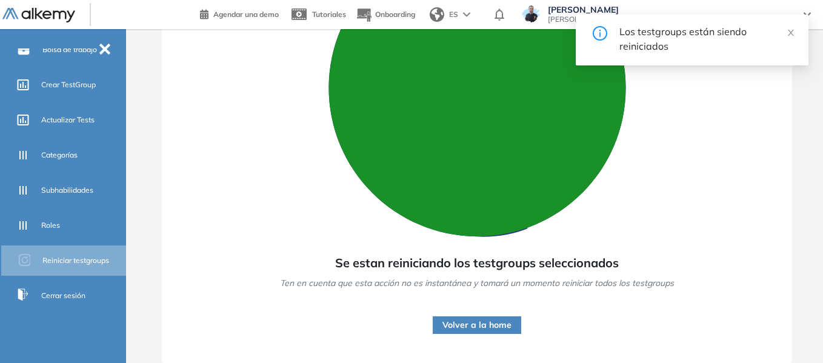
click at [475, 329] on button "Volver a la home" at bounding box center [477, 326] width 89 height 18
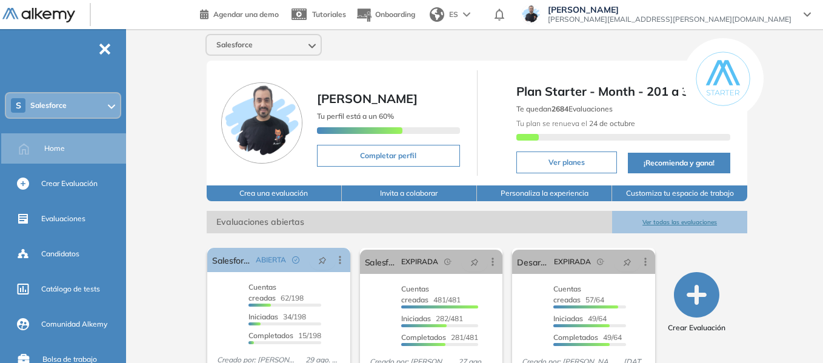
click at [110, 104] on icon at bounding box center [111, 106] width 7 height 5
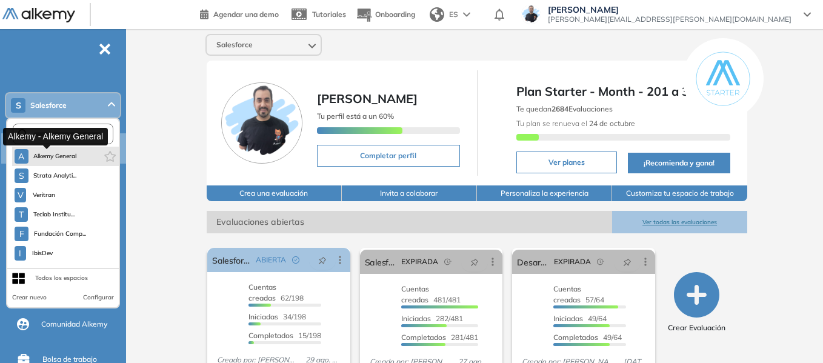
click at [69, 156] on span "Alkemy General" at bounding box center [55, 157] width 44 height 10
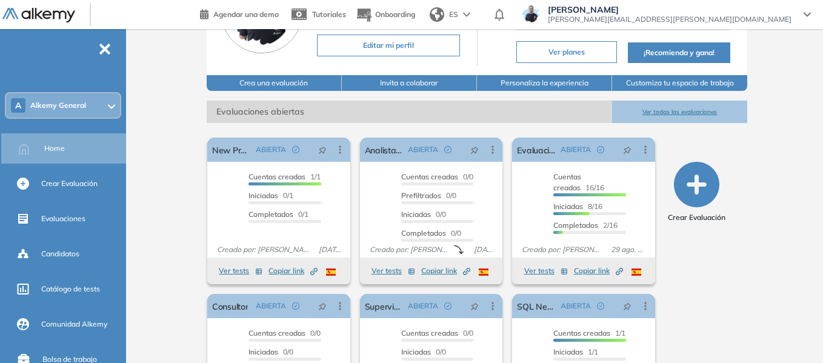
scroll to position [121, 0]
